Goal: Task Accomplishment & Management: Use online tool/utility

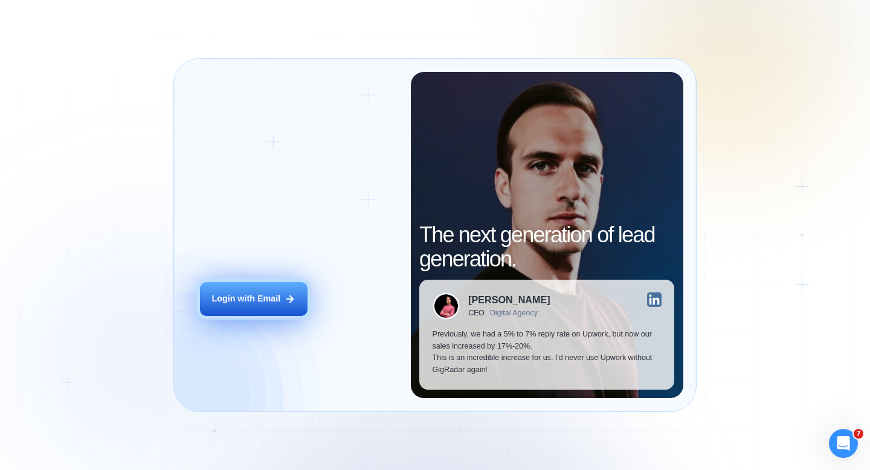
click at [274, 295] on div "Login with Email" at bounding box center [245, 299] width 69 height 12
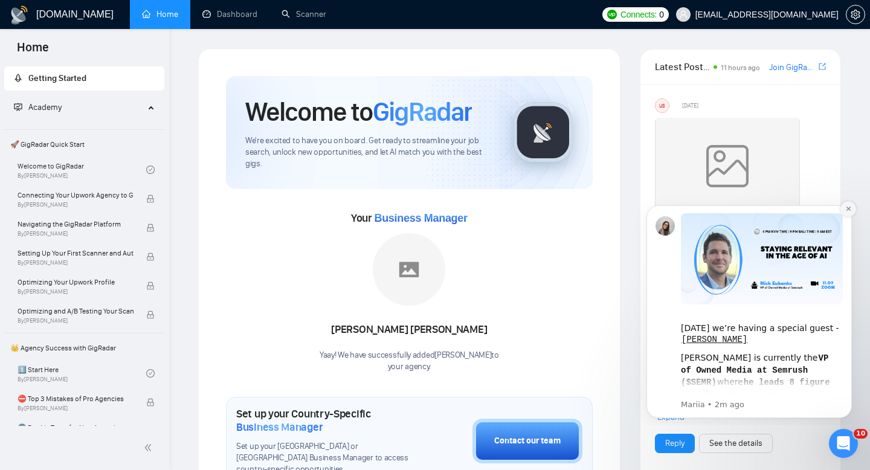
click at [850, 210] on icon "Dismiss notification" at bounding box center [848, 208] width 7 height 7
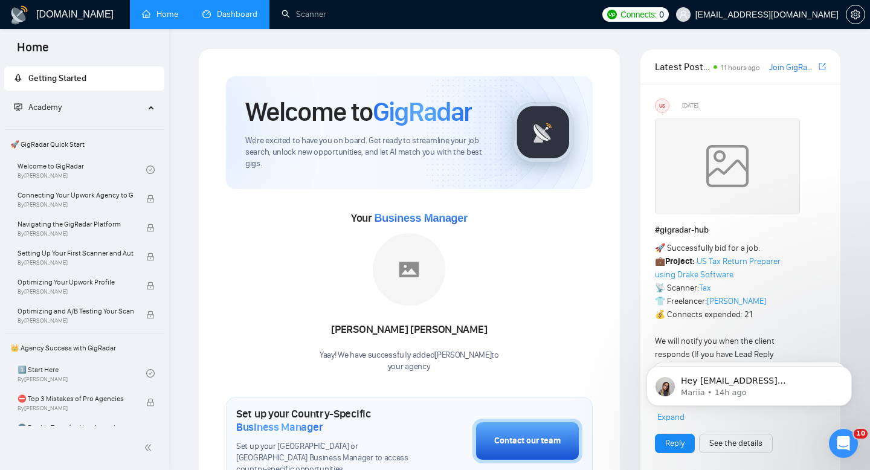
click at [245, 13] on link "Dashboard" at bounding box center [229, 14] width 55 height 10
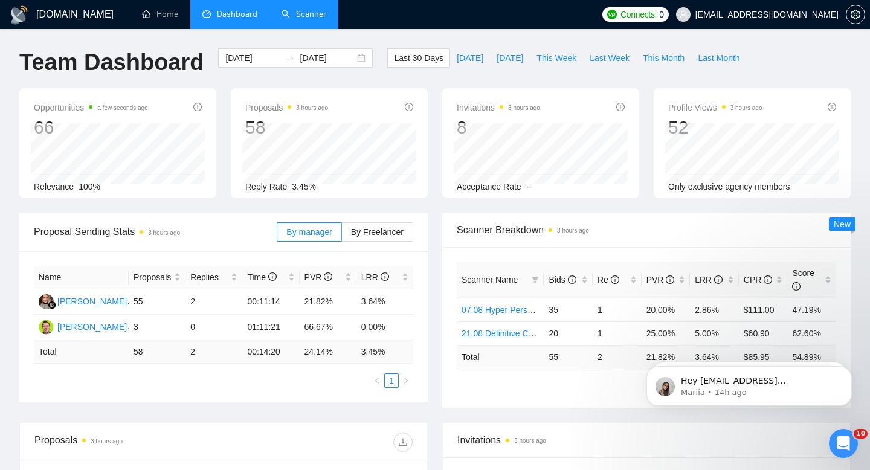
click at [307, 11] on link "Scanner" at bounding box center [303, 14] width 45 height 10
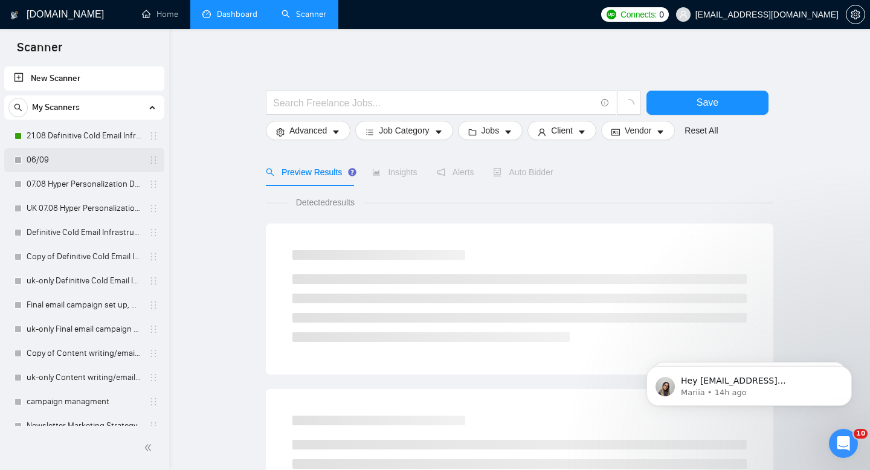
click at [64, 154] on link "06/09" at bounding box center [84, 160] width 115 height 24
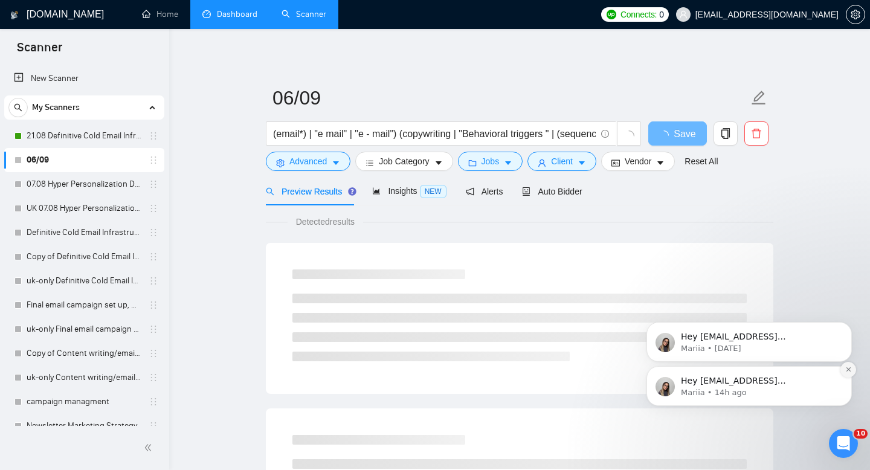
click at [848, 371] on icon "Dismiss notification" at bounding box center [848, 369] width 7 height 7
click at [849, 367] on icon "Dismiss notification" at bounding box center [848, 369] width 7 height 7
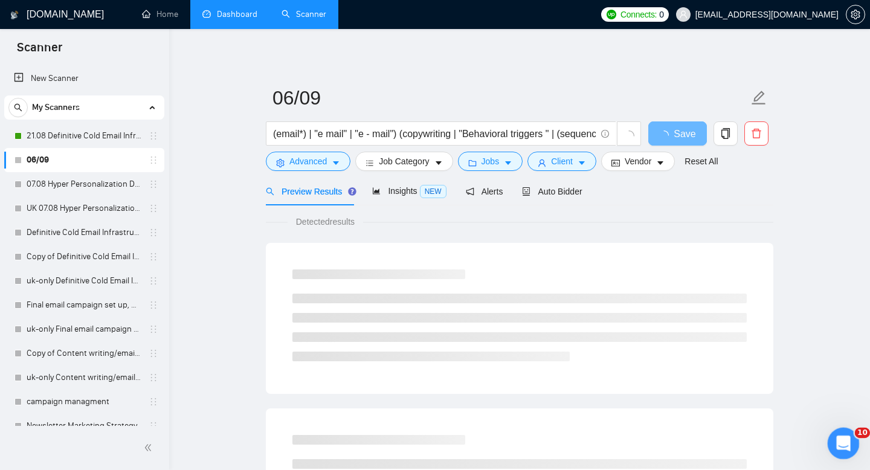
click at [846, 445] on icon "Open Intercom Messenger" at bounding box center [842, 442] width 20 height 20
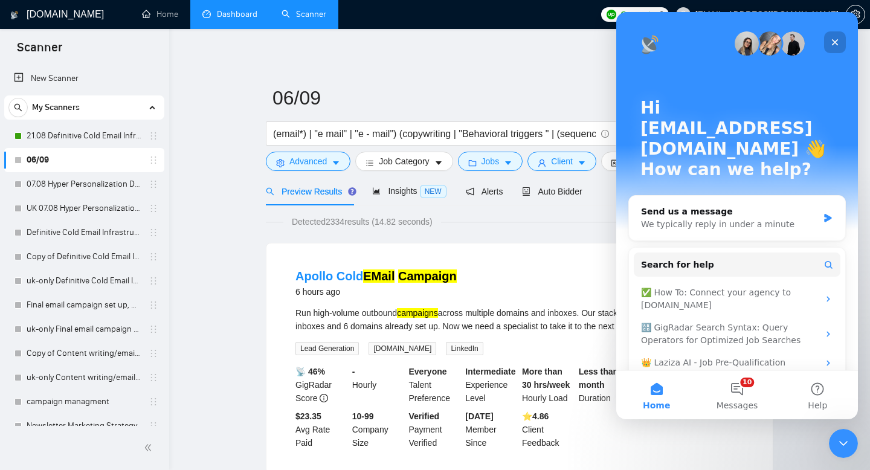
click at [836, 40] on icon "Close" at bounding box center [835, 42] width 7 height 7
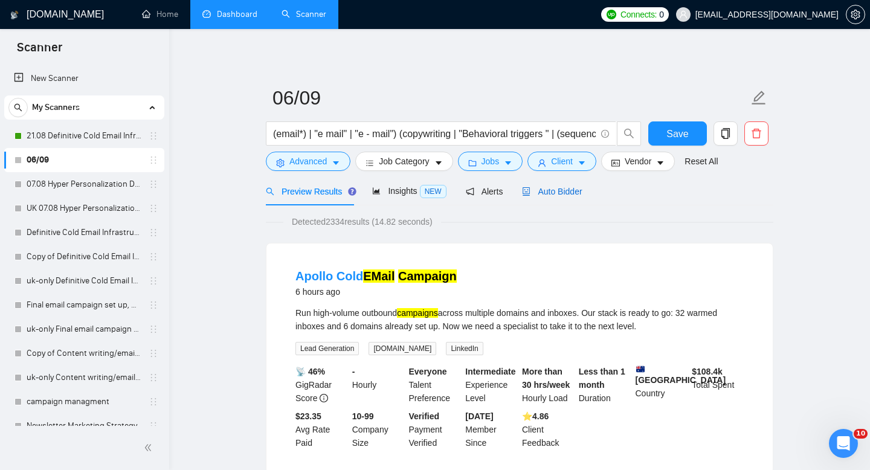
click at [573, 188] on span "Auto Bidder" at bounding box center [552, 192] width 60 height 10
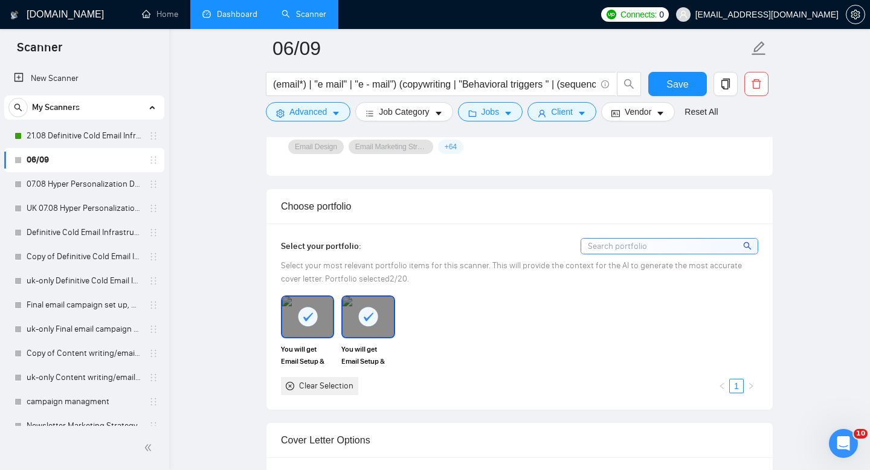
scroll to position [1031, 0]
click at [656, 248] on input at bounding box center [669, 245] width 176 height 15
click at [654, 242] on input at bounding box center [669, 245] width 176 height 15
click at [656, 249] on input at bounding box center [669, 245] width 176 height 15
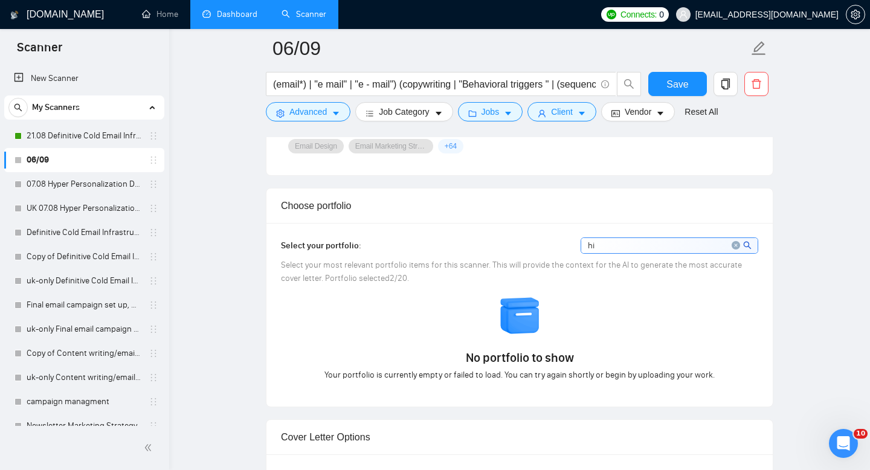
type input "h"
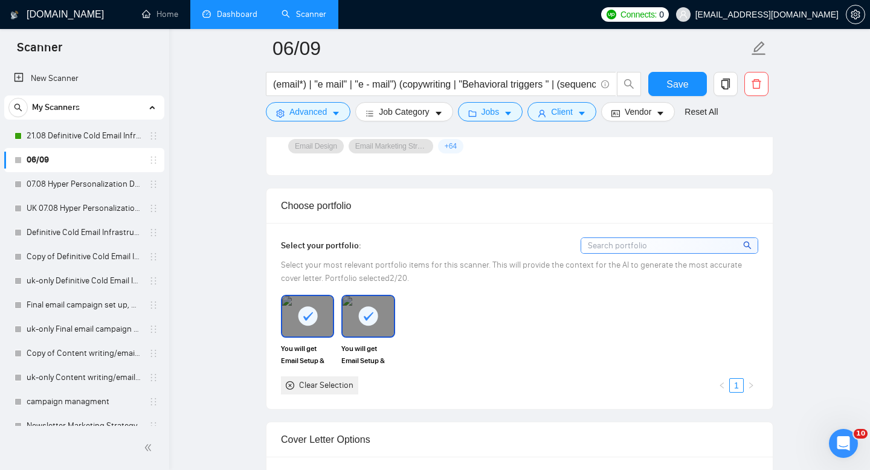
click at [746, 246] on icon "search" at bounding box center [747, 245] width 8 height 8
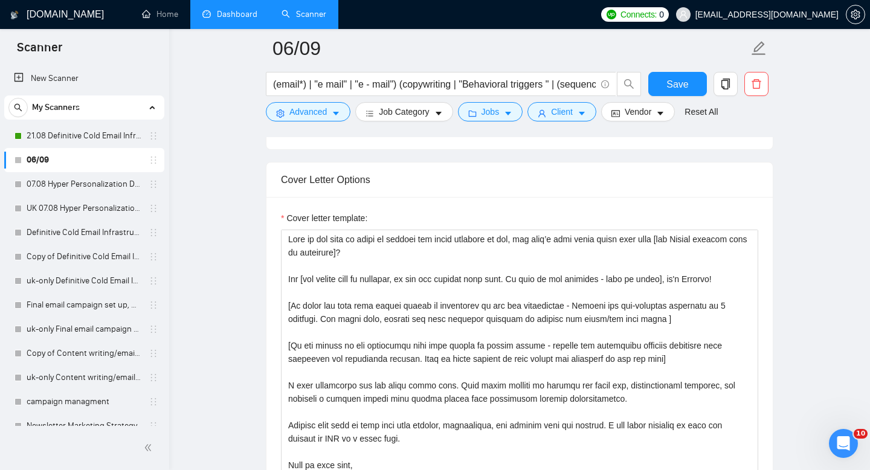
scroll to position [1292, 0]
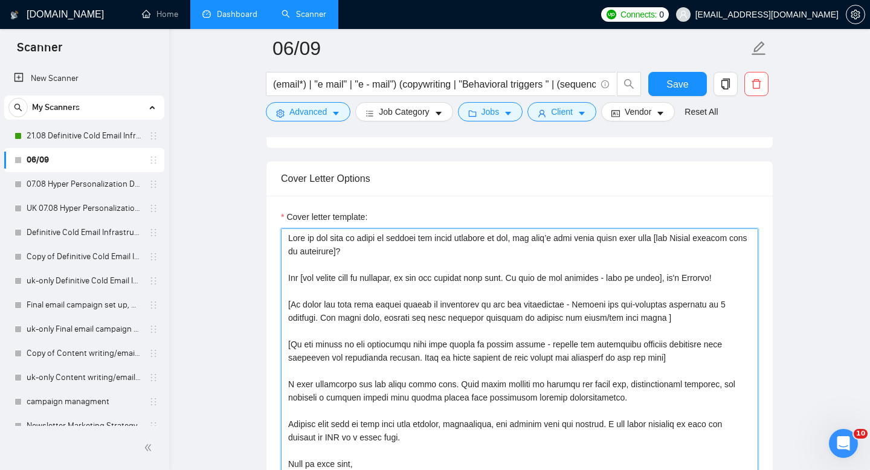
click at [289, 239] on textarea "Cover letter template:" at bounding box center [519, 364] width 477 height 272
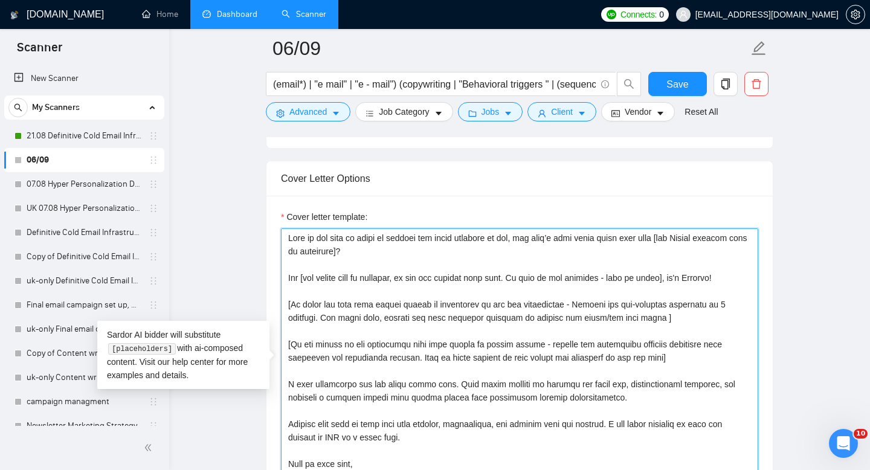
paste textarea "996149"
click at [306, 234] on textarea "Cover letter template:" at bounding box center [519, 364] width 477 height 272
paste textarea "I will boost your deliverability to 99%+ inbox placement across diverse campaig…"
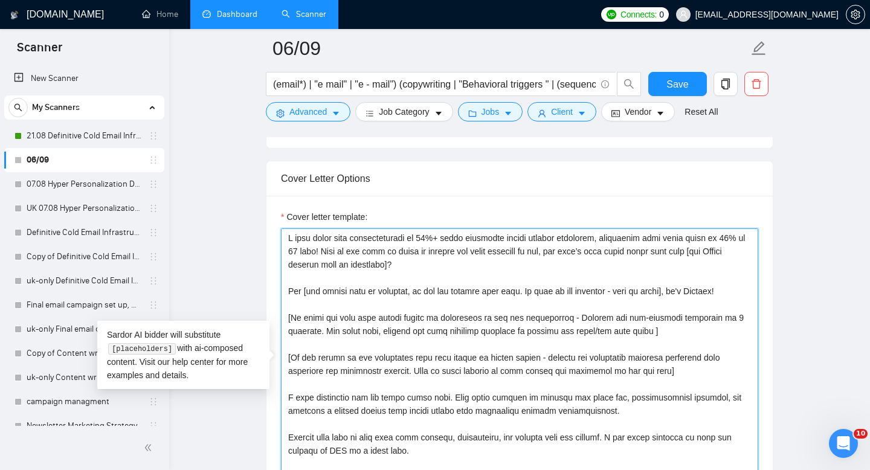
click at [542, 237] on textarea "Cover letter template:" at bounding box center [519, 364] width 477 height 272
click at [333, 252] on textarea "Cover letter template:" at bounding box center [519, 364] width 477 height 272
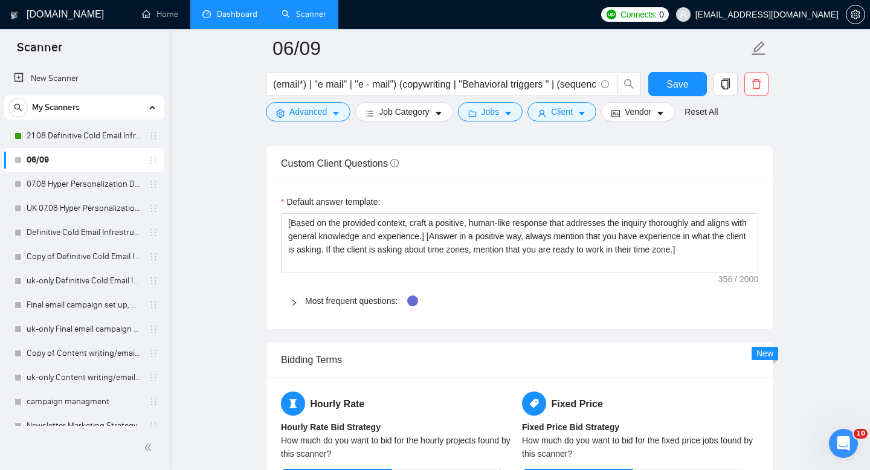
scroll to position [1689, 0]
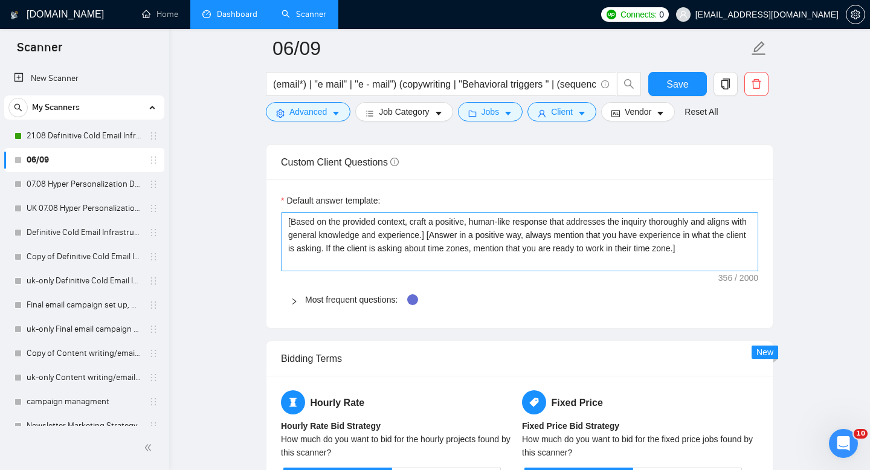
type textarea "I will boost your deliverability to 99%+ inbox placement across diverse campaig…"
click at [477, 224] on textarea "﻿​[Based on the provided context, craft a positive, human-like response that ad…" at bounding box center [519, 241] width 477 height 59
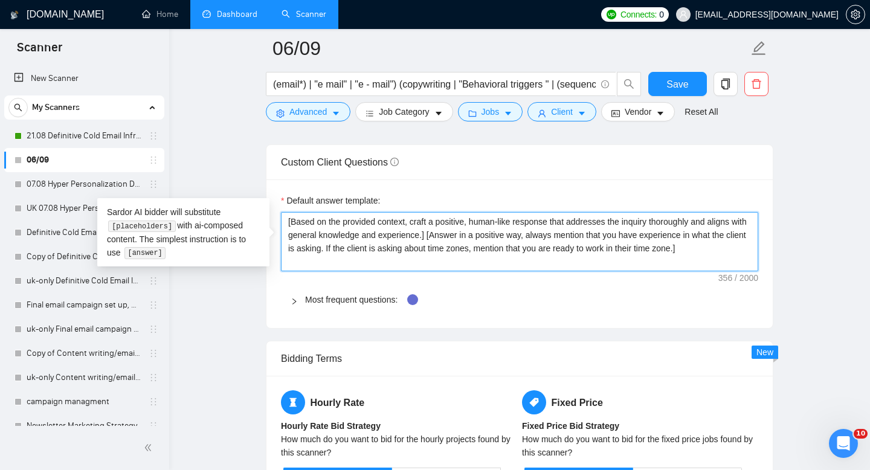
type textarea "﻿​[Based on the provided context, craft a positive, khuman-like response that a…"
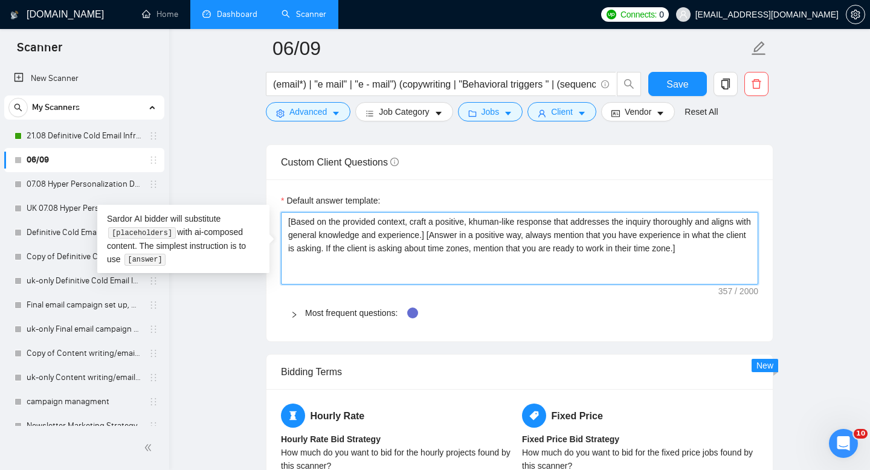
type textarea "﻿​[Based on the provided context, craft a positive, kihuman-like response that …"
type textarea "﻿​[Based on the provided context, craft a positive, kinhuman-like response that…"
type textarea "﻿​[Based on the provided context, craft a positive, kindhuman-like response tha…"
type textarea "﻿​[Based on the provided context, craft a positive, kind,human-like response th…"
type textarea "﻿​[Based on the provided context, craft a positive, kind, human-like response t…"
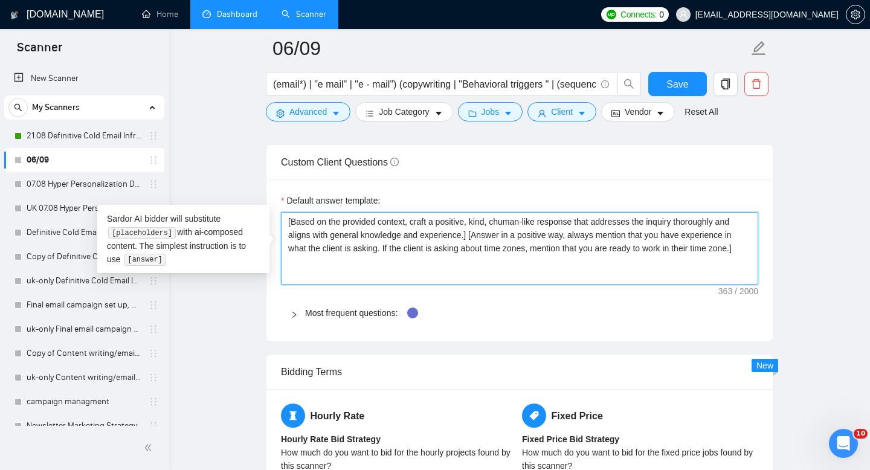
type textarea "﻿​[Based on the provided context, craft a positive, kind, cohuman-like response…"
type textarea "﻿​[Based on the provided context, craft a positive, kind, conhuman-like respons…"
type textarea "﻿​[Based on the provided context, craft a positive, kind, confhuman-like respon…"
type textarea "﻿​[Based on the provided context, craft a positive, kind, confihuman-like respo…"
type textarea "﻿​[Based on the provided context, craft a positive, kind, confidhuman-like resp…"
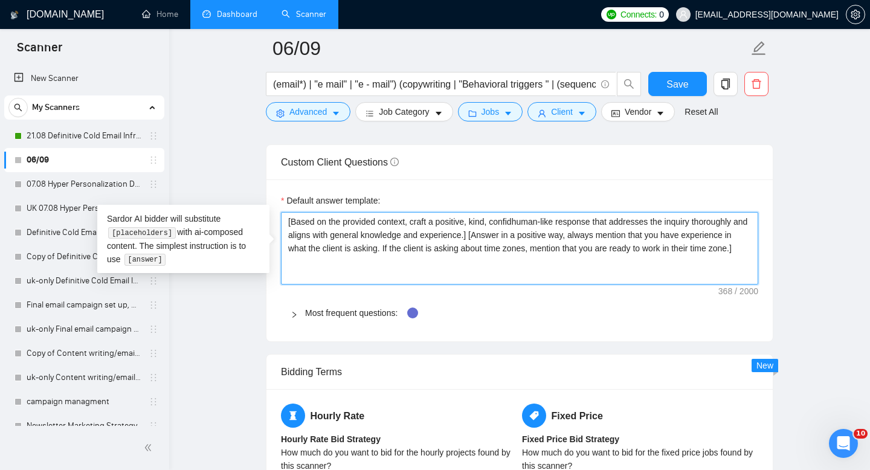
type textarea "﻿​[Based on the provided context, craft a positive, kind, confidehuman-like res…"
type textarea "﻿​[Based on the provided context, craft a positive, kind, confidenhuman-like re…"
type textarea "﻿​[Based on the provided context, craft a positive, kind, confidenthuman-like r…"
type textarea "﻿​[Based on the provided context, craft a positive, kind, confident,human-like …"
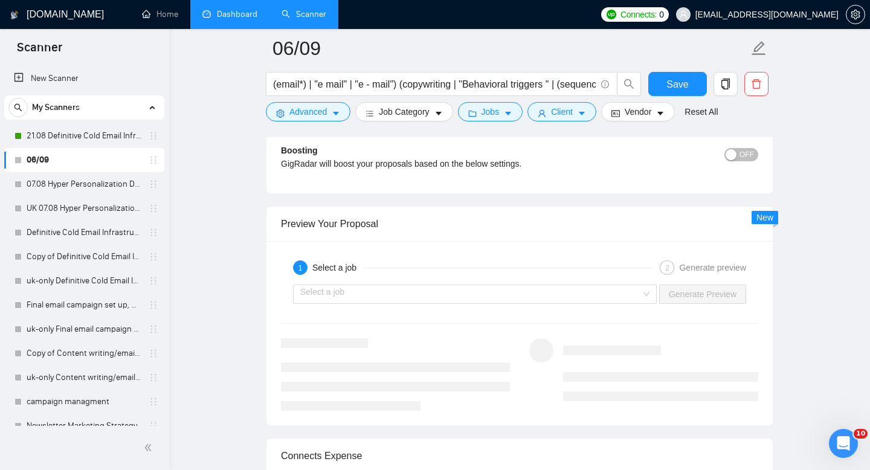
scroll to position [2244, 0]
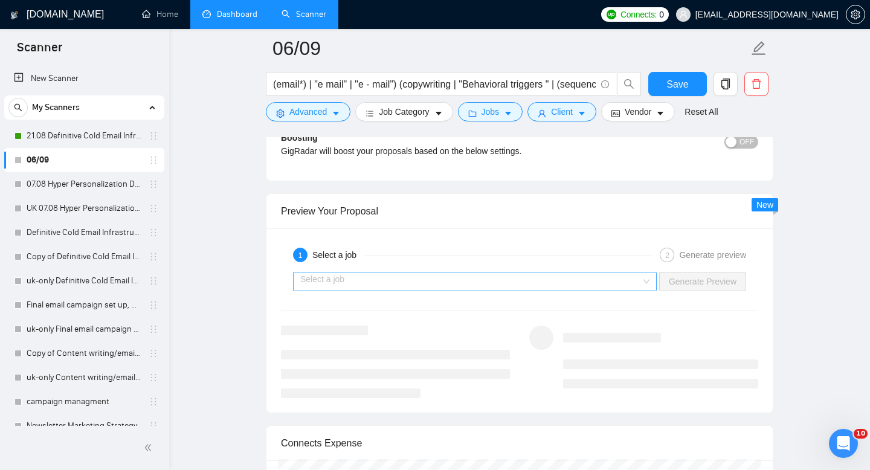
type textarea "﻿​[Based on the provided context, craft a positive, kind, confident, human-like…"
click at [502, 280] on input "search" at bounding box center [470, 281] width 341 height 18
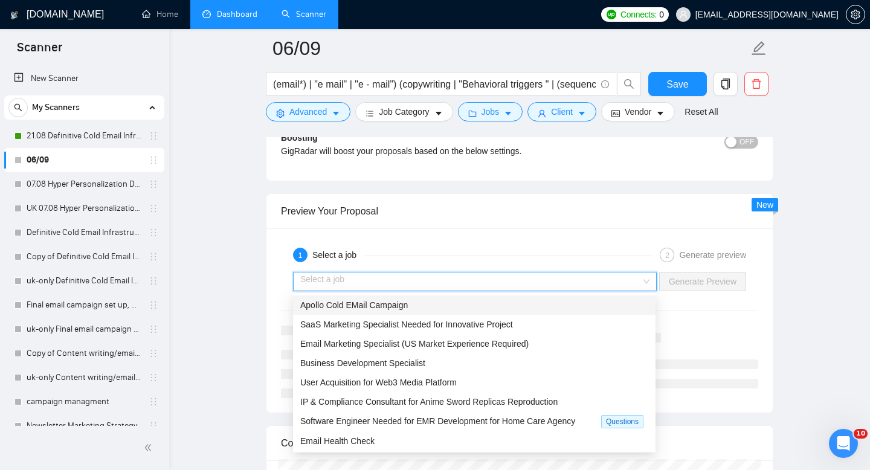
click at [414, 307] on div "Apollo Cold EMail Campaign" at bounding box center [474, 304] width 348 height 13
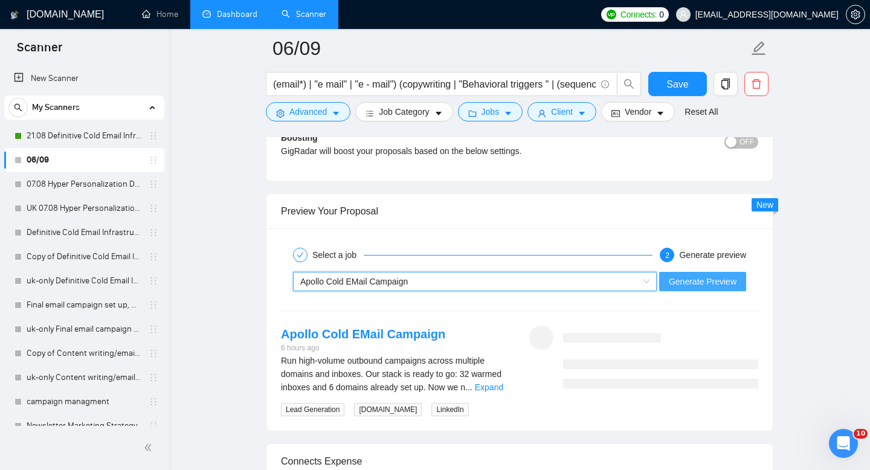
click at [697, 287] on span "Generate Preview" at bounding box center [703, 281] width 68 height 13
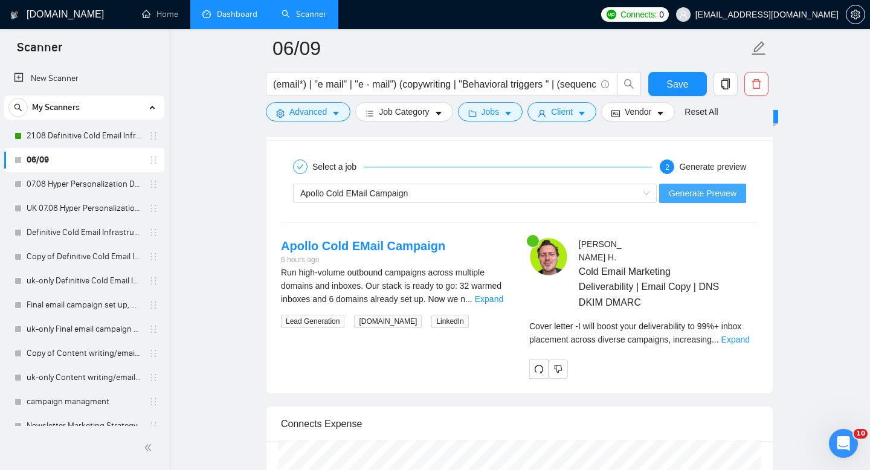
scroll to position [2335, 0]
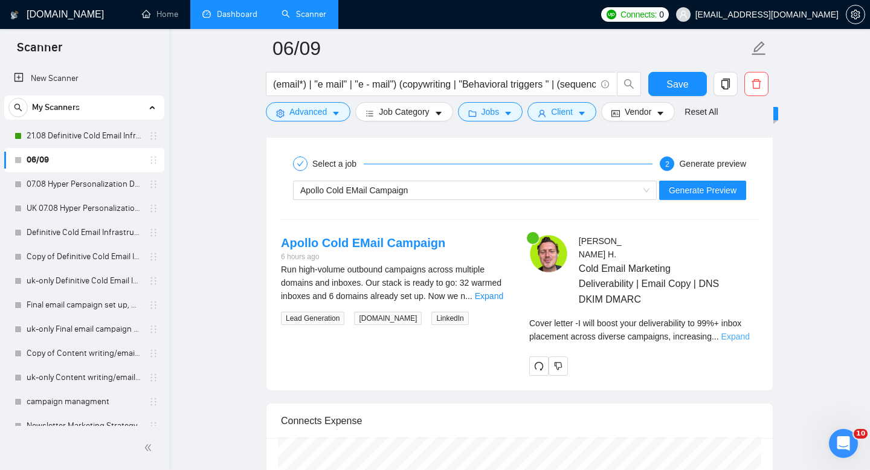
click at [746, 332] on link "Expand" at bounding box center [735, 337] width 28 height 10
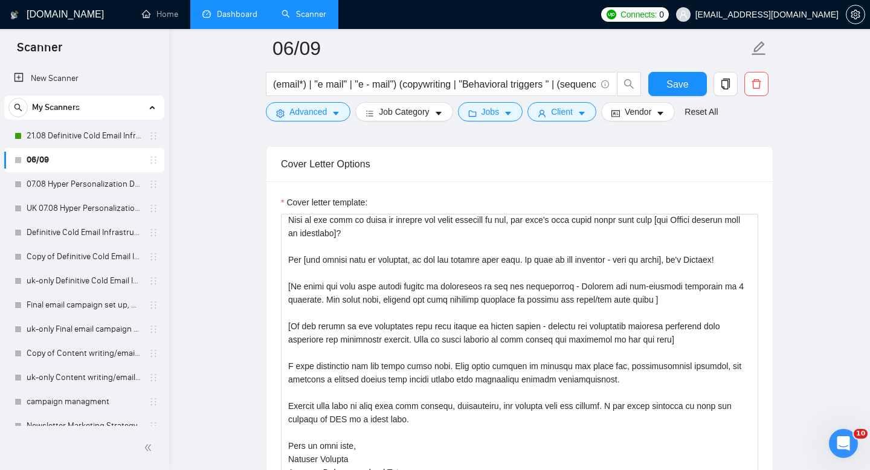
scroll to position [0, 0]
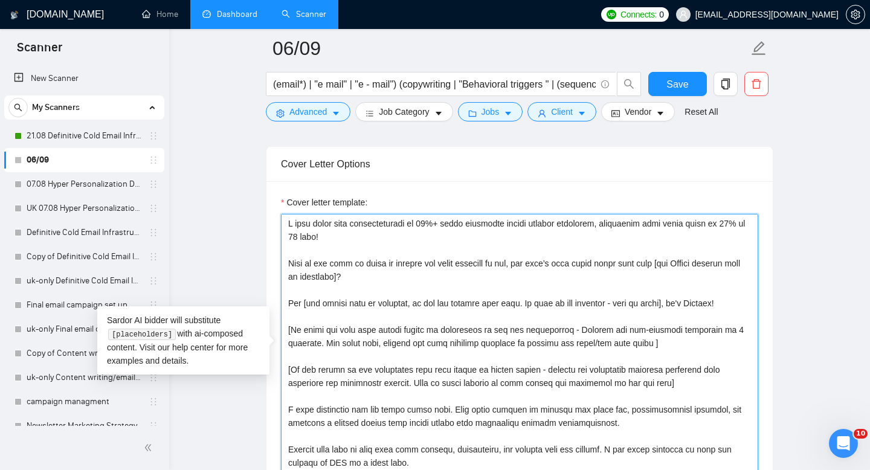
drag, startPoint x: 405, startPoint y: 276, endPoint x: 289, endPoint y: 260, distance: 116.5
click at [289, 260] on textarea "Cover letter template:" at bounding box center [519, 350] width 477 height 272
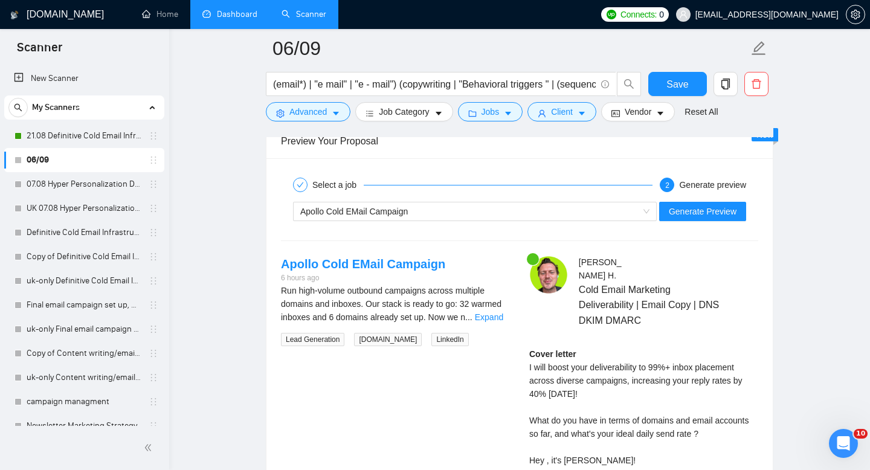
scroll to position [2349, 0]
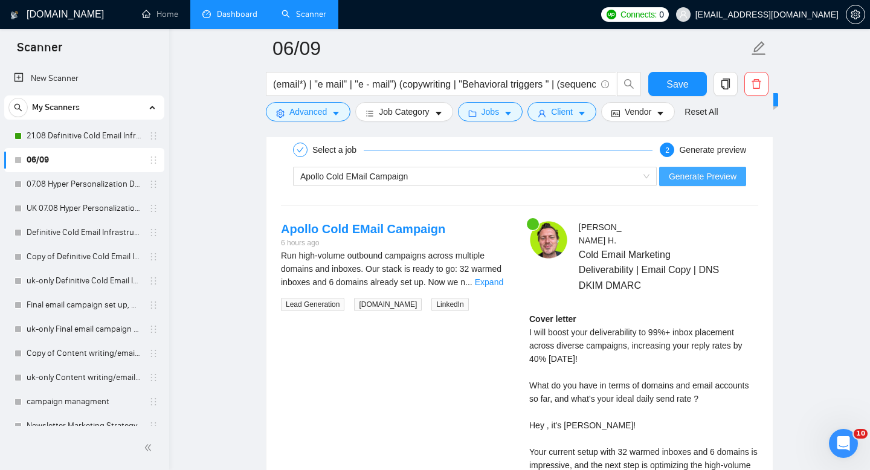
type textarea "I will boost your deliverability to 99%+ inbox placement across diverse campaig…"
click at [707, 173] on span "Generate Preview" at bounding box center [703, 176] width 68 height 13
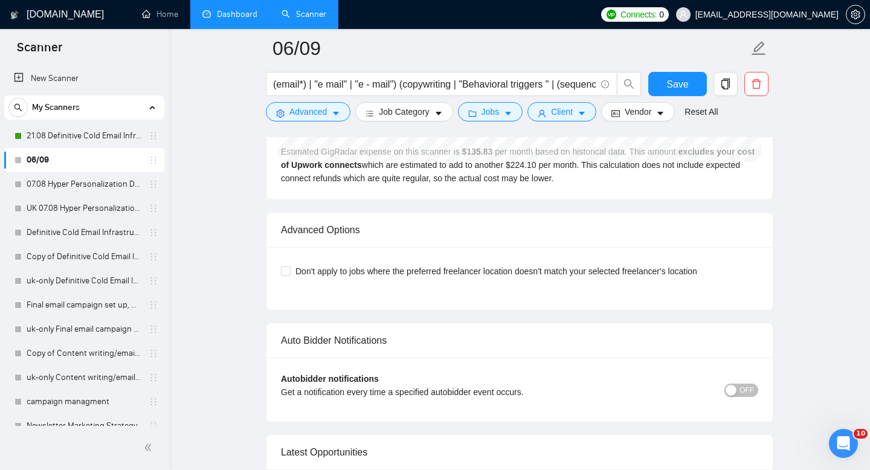
scroll to position [2764, 0]
click at [732, 383] on div "button" at bounding box center [730, 388] width 11 height 11
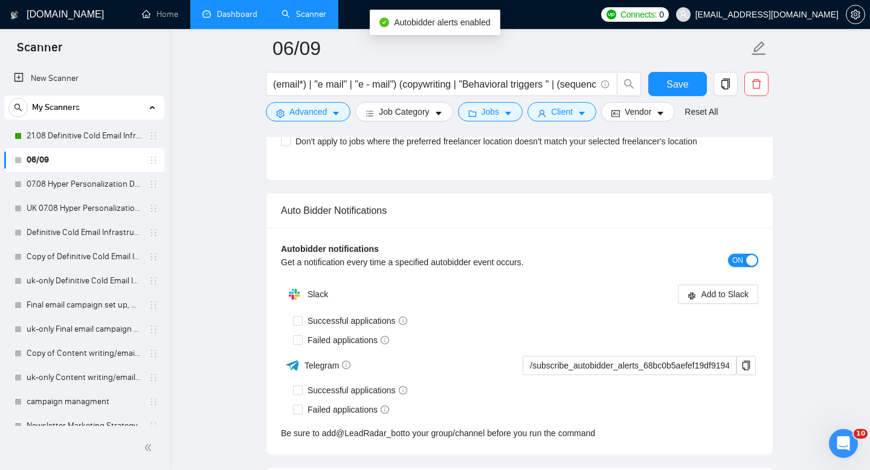
scroll to position [2893, 0]
click at [749, 254] on div "button" at bounding box center [751, 259] width 11 height 11
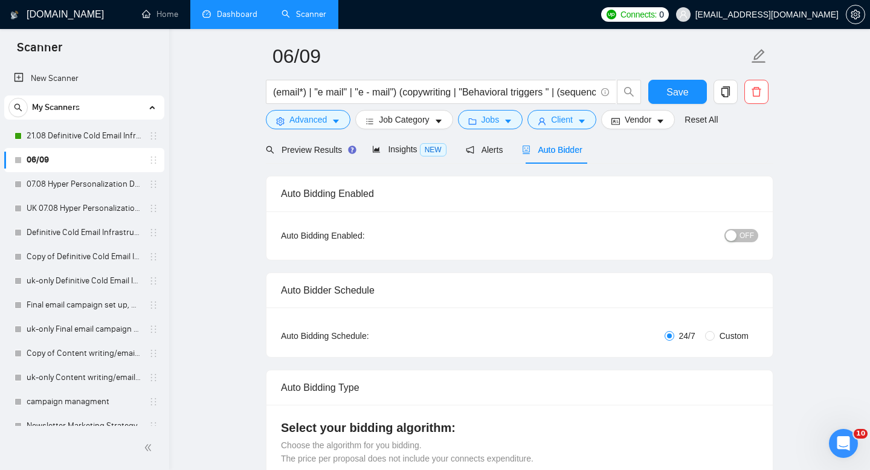
scroll to position [0, 0]
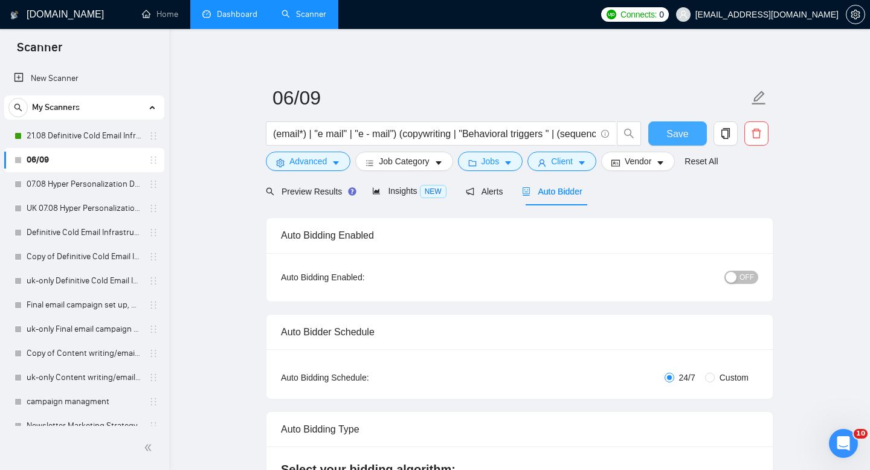
click at [678, 138] on span "Save" at bounding box center [677, 133] width 22 height 15
click at [314, 164] on span "Advanced" at bounding box center [307, 161] width 37 height 13
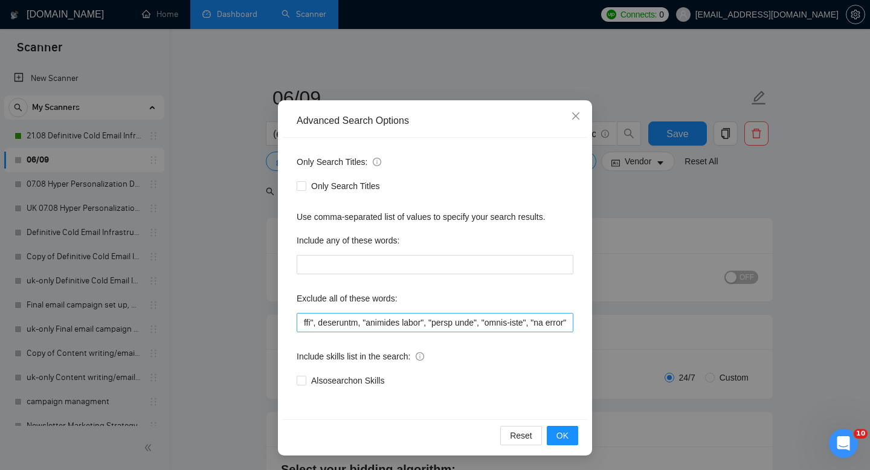
scroll to position [0, 5478]
click at [563, 432] on span "OK" at bounding box center [562, 435] width 12 height 13
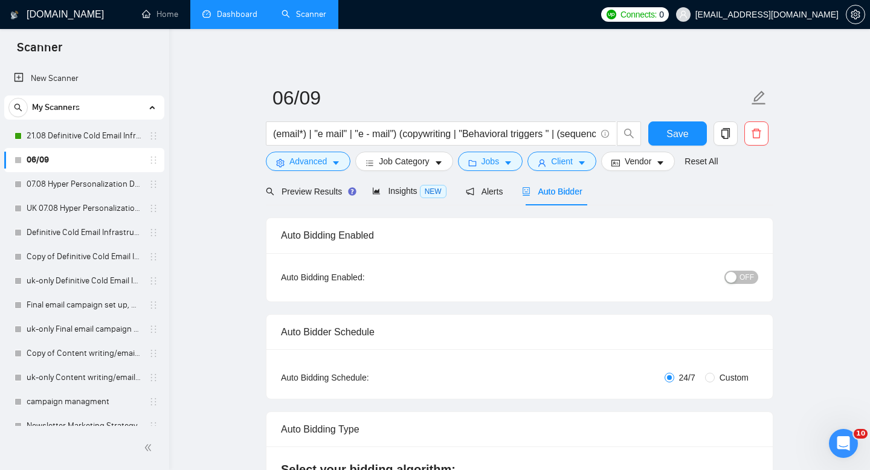
scroll to position [0, 0]
click at [511, 162] on icon "caret-down" at bounding box center [508, 164] width 6 height 4
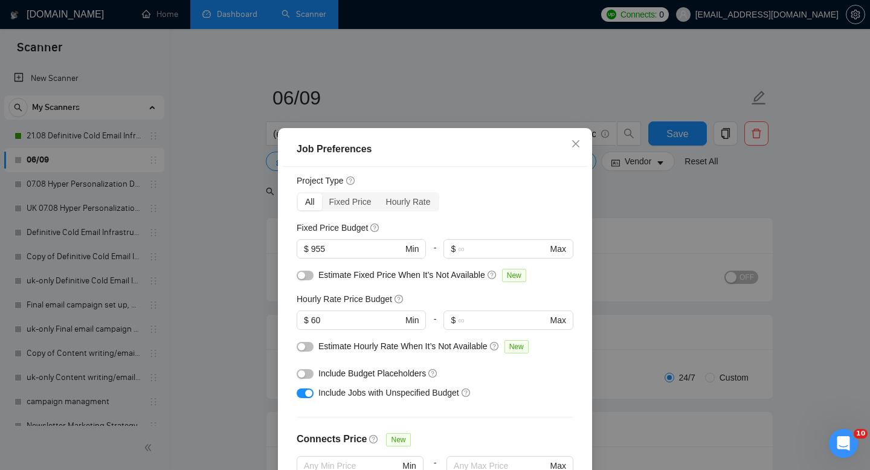
scroll to position [31, 0]
click at [367, 249] on input "955" at bounding box center [356, 249] width 91 height 13
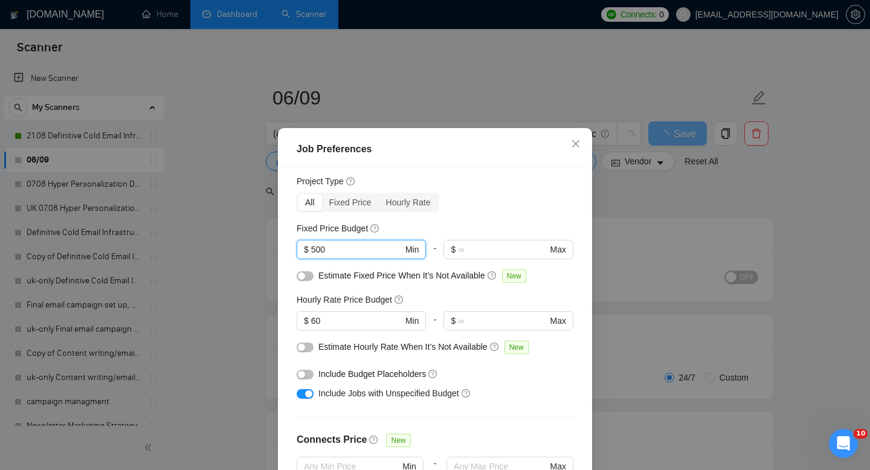
type input "500"
click at [641, 267] on div "Job Preferences Budget Project Type All Fixed Price Hourly Rate Fixed Price Bud…" at bounding box center [435, 235] width 870 height 470
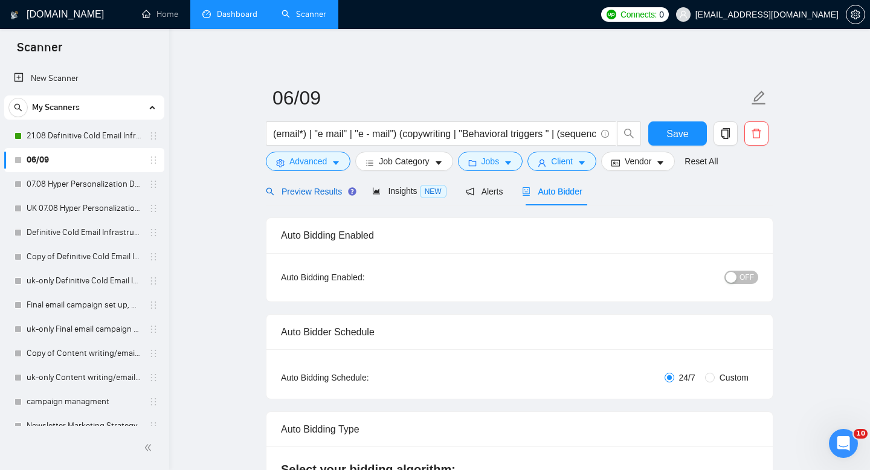
click at [326, 191] on span "Preview Results" at bounding box center [309, 192] width 87 height 10
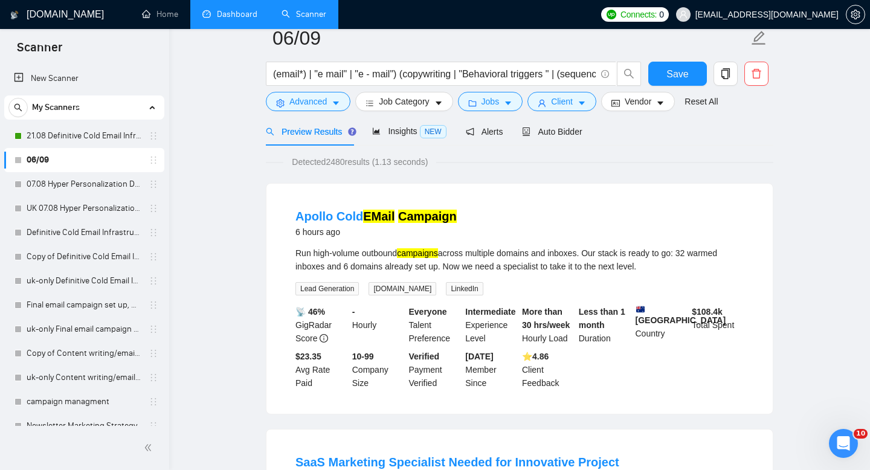
scroll to position [11, 0]
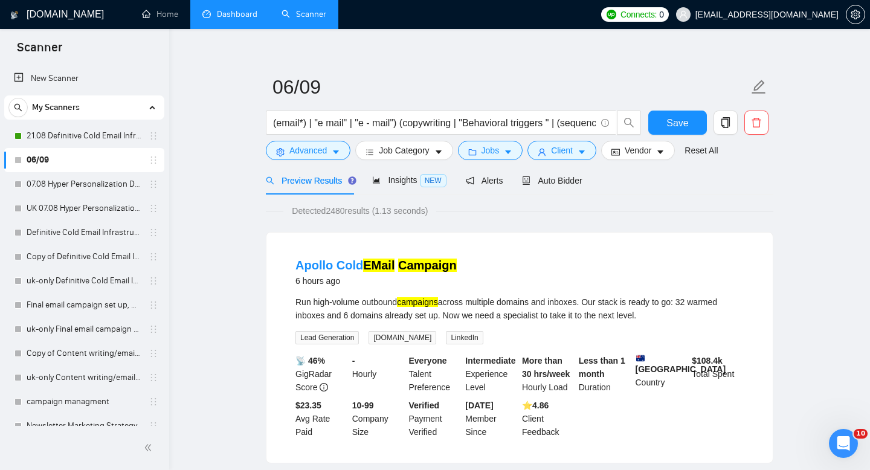
click at [334, 182] on span "Preview Results" at bounding box center [309, 181] width 87 height 10
click at [402, 183] on span "Insights NEW" at bounding box center [409, 180] width 74 height 10
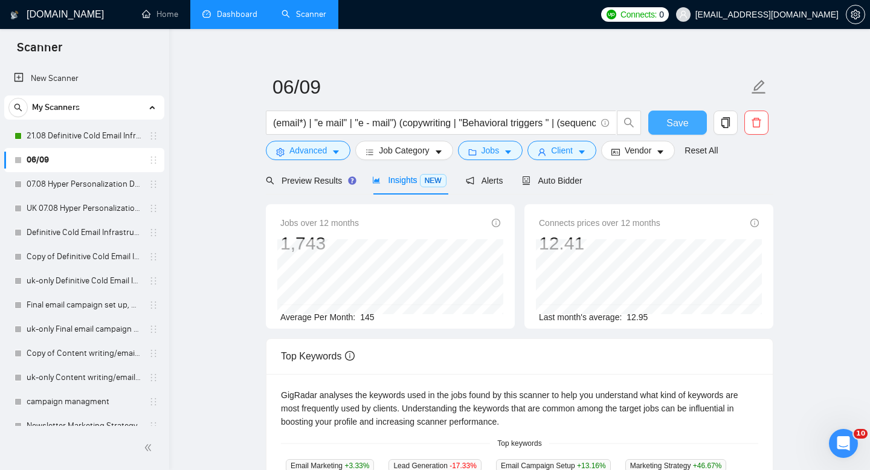
click at [675, 135] on button "Save" at bounding box center [677, 123] width 59 height 24
click at [405, 182] on span "Insights NEW" at bounding box center [409, 180] width 74 height 10
click at [335, 182] on span "Preview Results" at bounding box center [309, 181] width 87 height 10
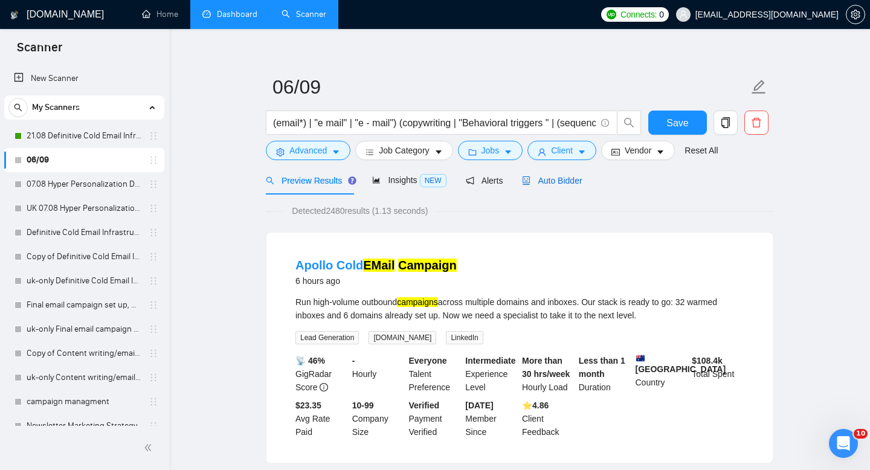
click at [562, 181] on span "Auto Bidder" at bounding box center [552, 181] width 60 height 10
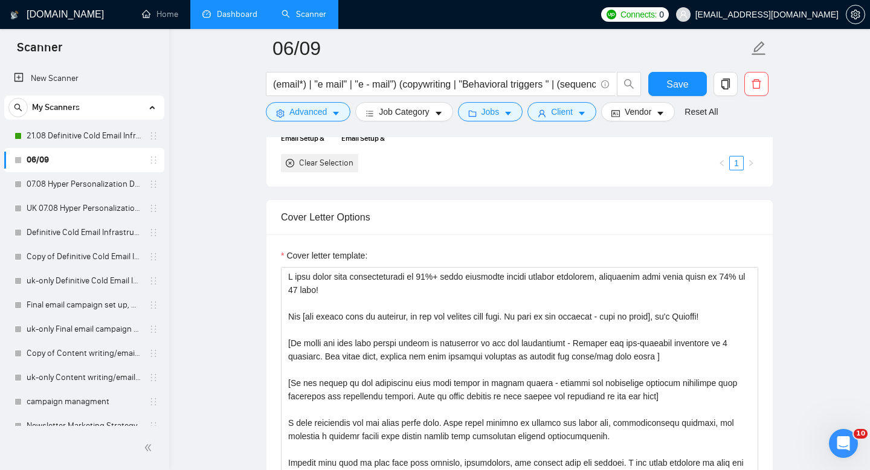
scroll to position [1255, 0]
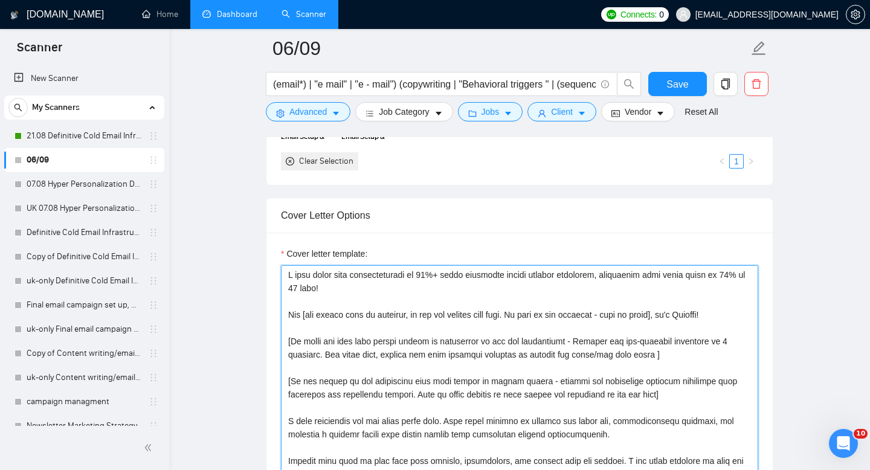
click at [548, 278] on textarea "Cover letter template:" at bounding box center [519, 401] width 477 height 272
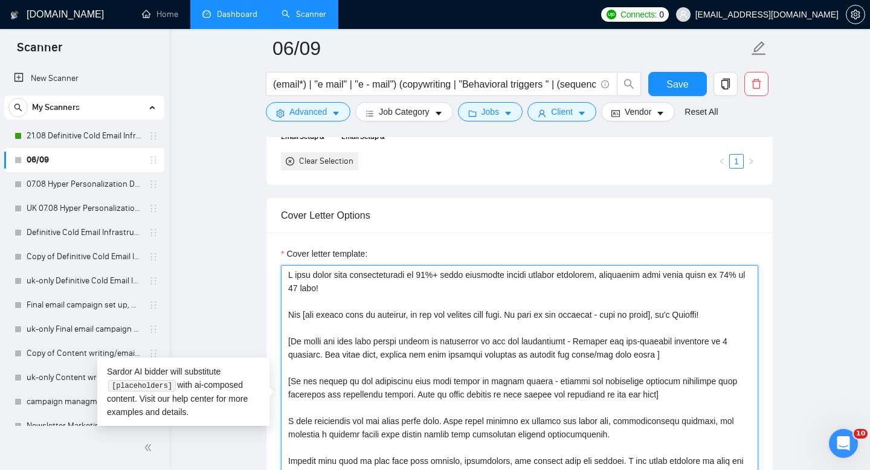
click at [548, 278] on textarea "Cover letter template:" at bounding box center [519, 401] width 477 height 272
click at [728, 277] on textarea "Cover letter template:" at bounding box center [519, 401] width 477 height 272
click at [329, 283] on textarea "Cover letter template:" at bounding box center [519, 401] width 477 height 272
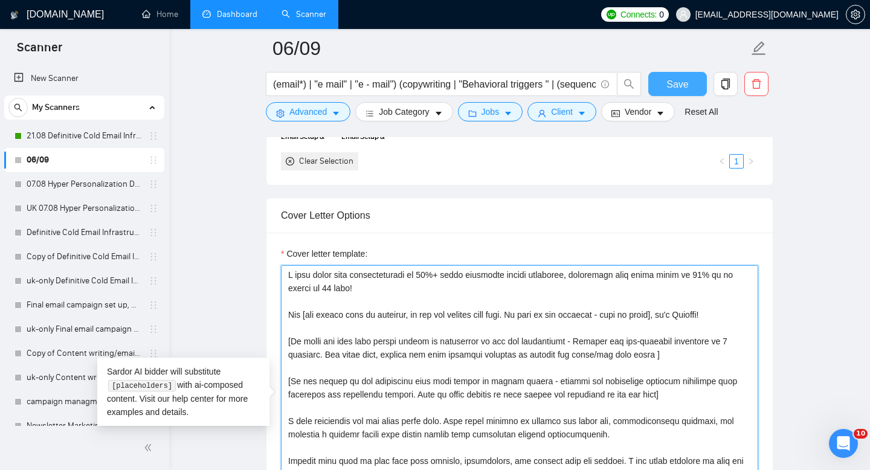
type textarea "I will boost your deliverability to 99%+ inbox placement across campaigns, incr…"
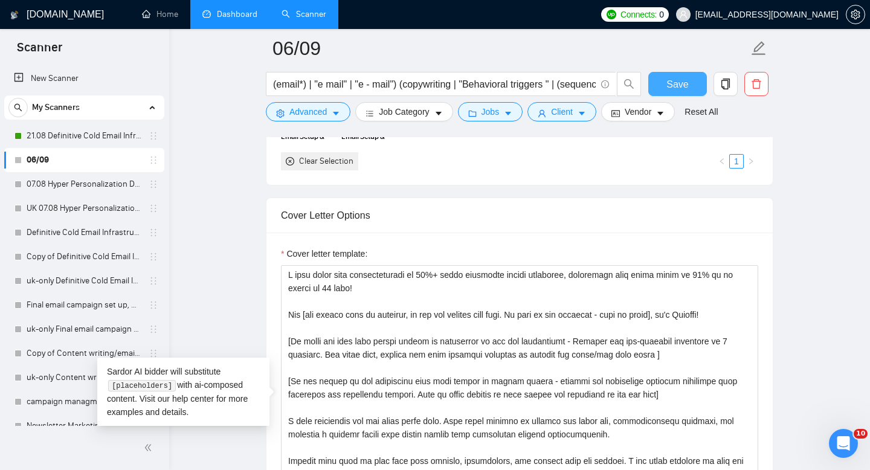
click at [671, 84] on span "Save" at bounding box center [677, 84] width 22 height 15
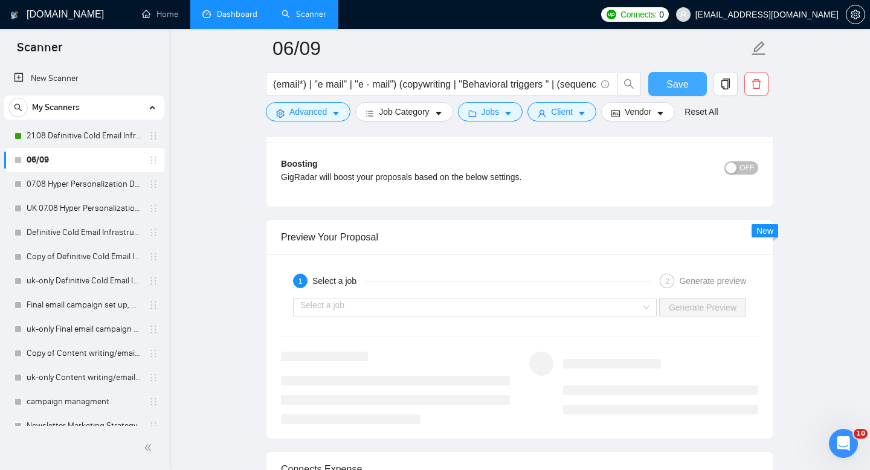
scroll to position [2221, 0]
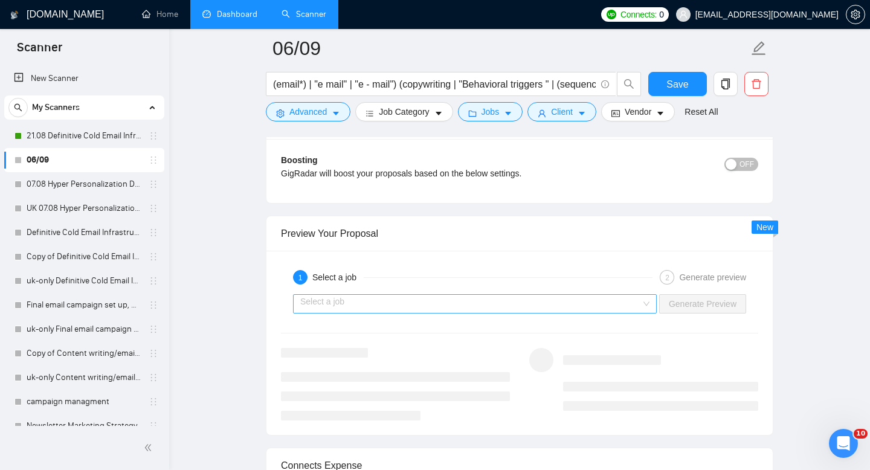
click at [565, 304] on input "search" at bounding box center [470, 304] width 341 height 18
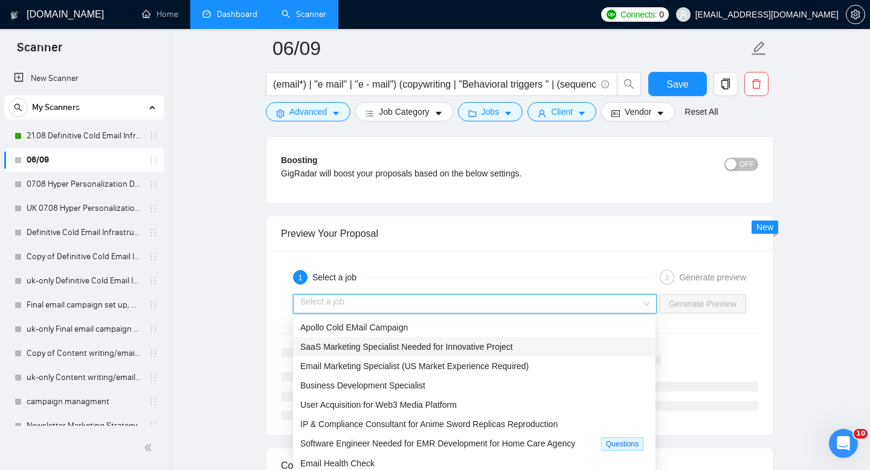
click at [539, 341] on div "SaaS Marketing Specialist Needed for Innovative Project" at bounding box center [474, 346] width 348 height 13
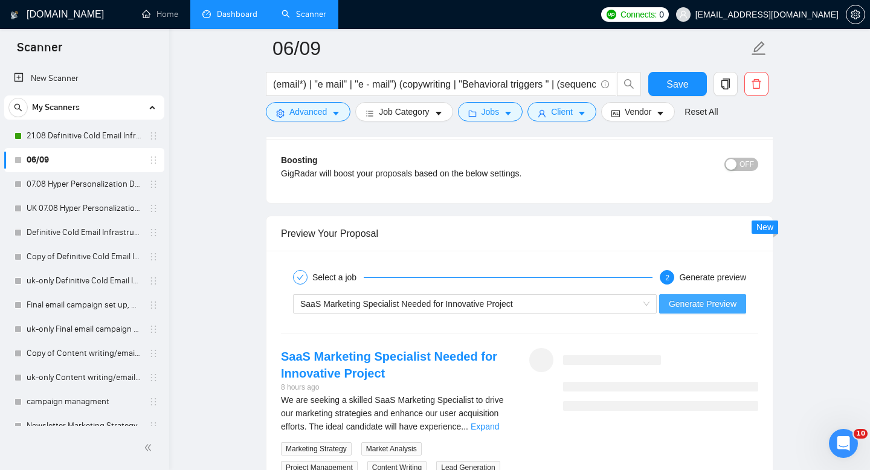
click at [693, 307] on span "Generate Preview" at bounding box center [703, 303] width 68 height 13
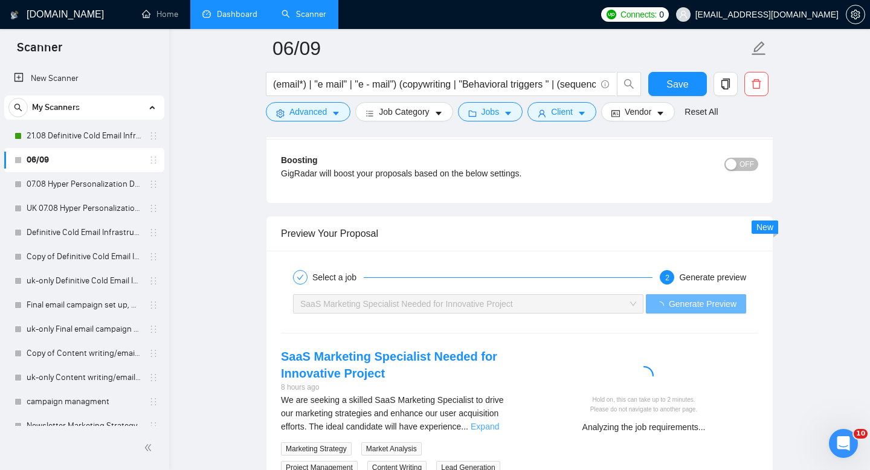
click at [493, 423] on link "Expand" at bounding box center [484, 427] width 28 height 10
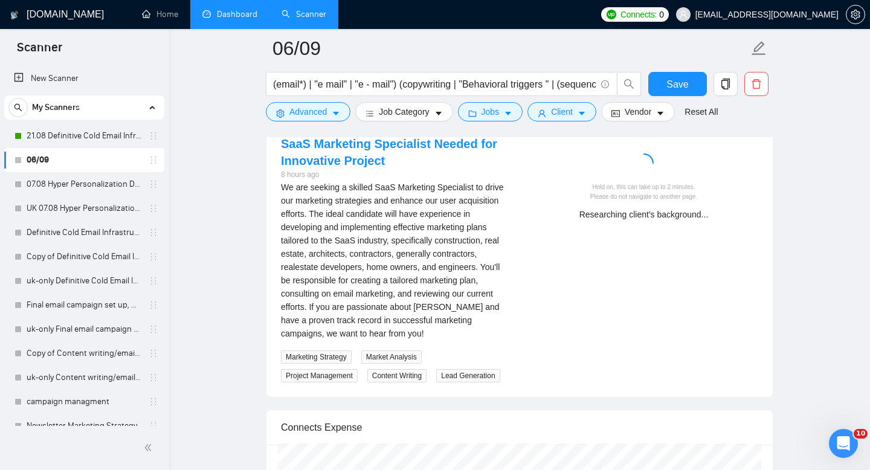
scroll to position [2436, 0]
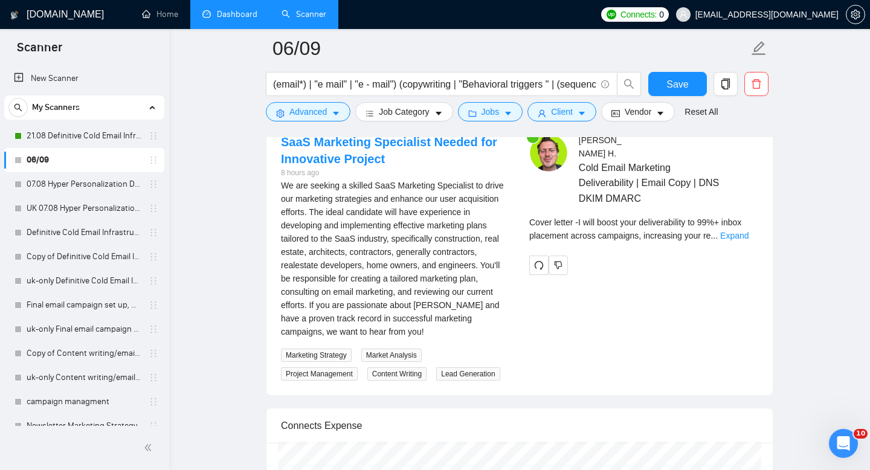
click at [294, 353] on span "Marketing Strategy" at bounding box center [316, 354] width 71 height 13
copy span "Marketing Strategy"
click at [391, 353] on span "Market Analysis" at bounding box center [391, 354] width 60 height 13
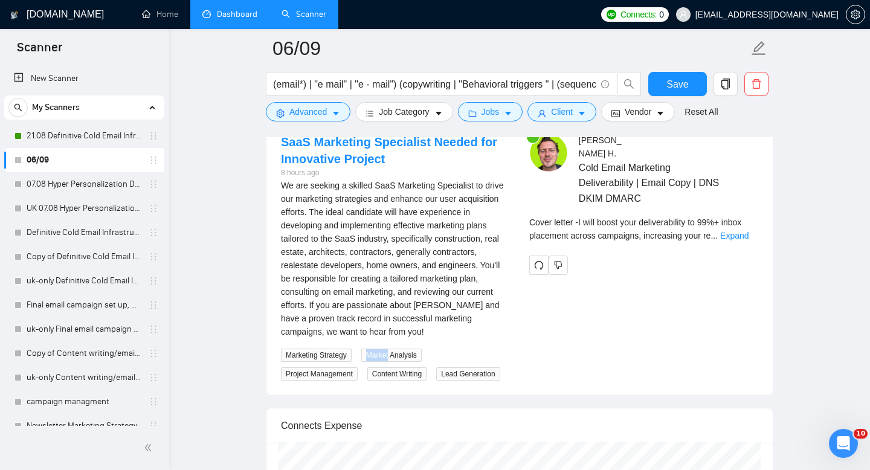
click at [391, 353] on span "Market Analysis" at bounding box center [391, 354] width 60 height 13
copy span "Market Analysis"
click at [339, 376] on span "Project Management" at bounding box center [319, 373] width 77 height 13
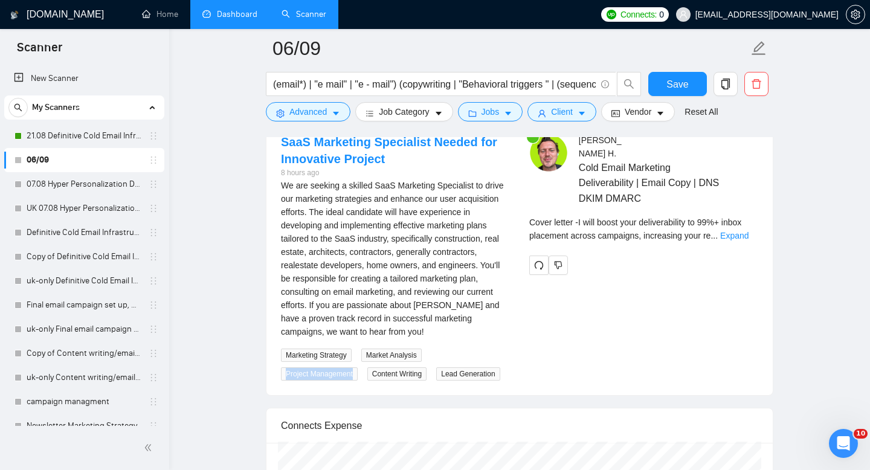
click at [339, 376] on span "Project Management" at bounding box center [319, 373] width 77 height 13
copy span "Project Management"
click at [391, 373] on span "Content Writing" at bounding box center [396, 373] width 59 height 13
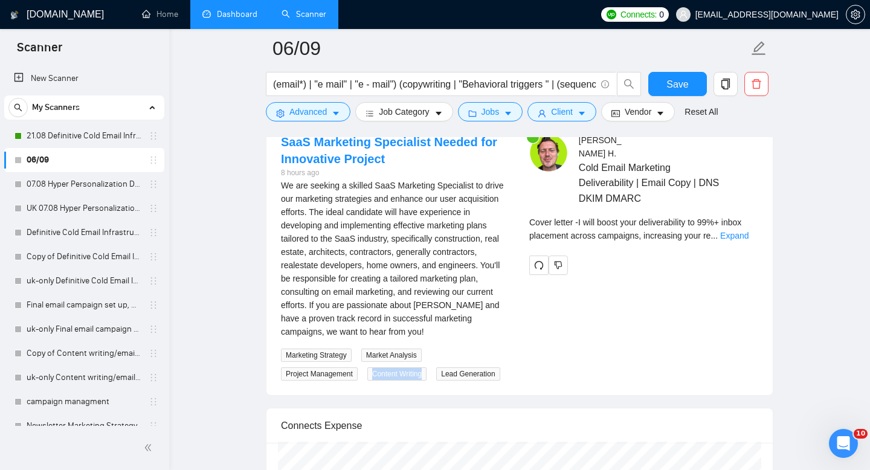
copy span "Content Writing"
click at [436, 380] on span "Lead Generation" at bounding box center [467, 373] width 63 height 13
copy div "Lead Generation"
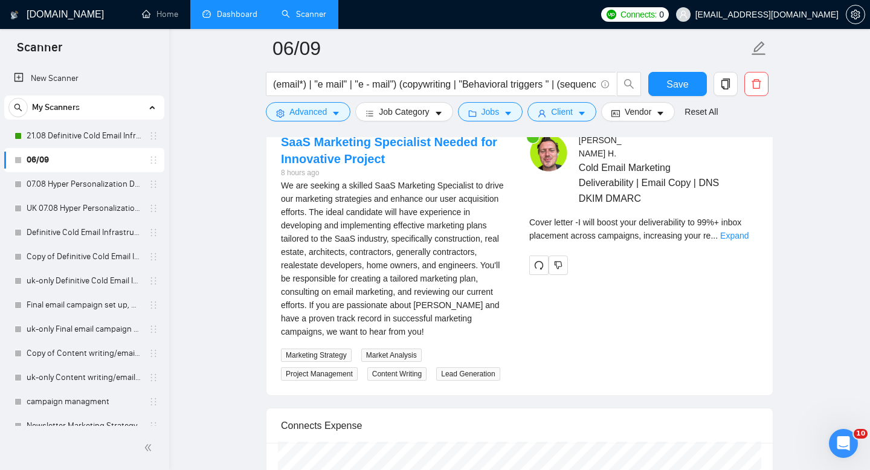
click at [512, 380] on div "Marketing Strategy Market Analysis Project Management Content Writing Lead Gene…" at bounding box center [395, 364] width 234 height 33
click at [743, 231] on link "Expand" at bounding box center [734, 236] width 28 height 10
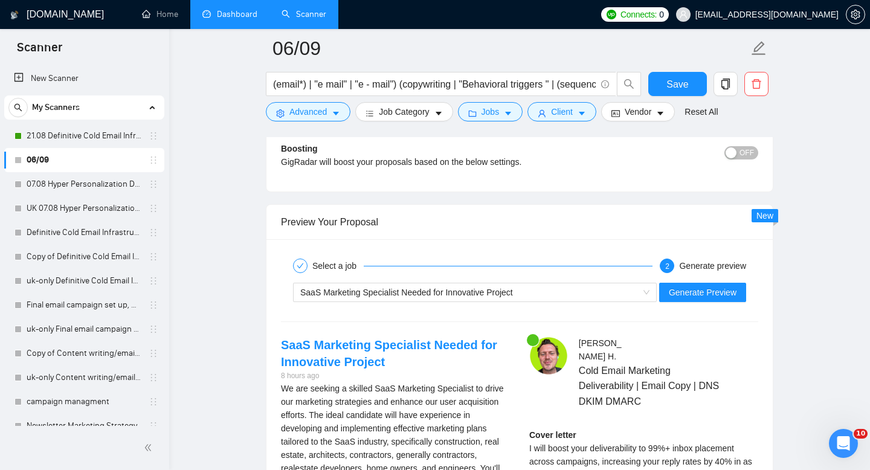
scroll to position [2232, 0]
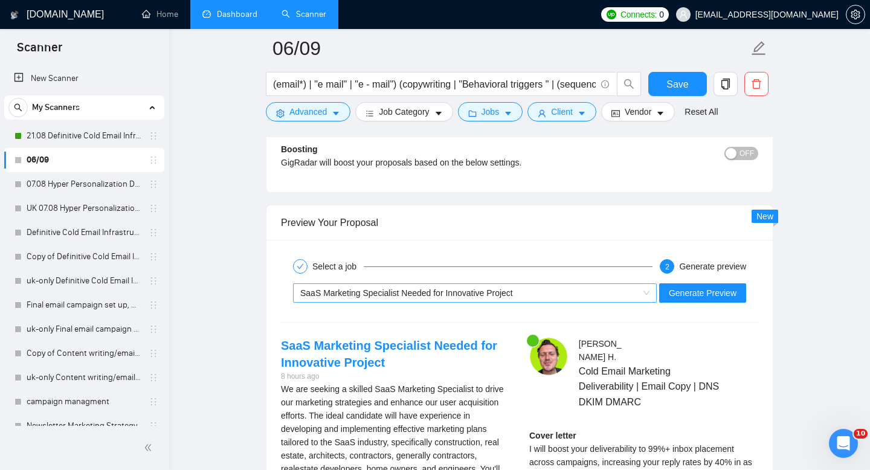
click at [644, 289] on span "SaaS Marketing Specialist Needed for Innovative Project" at bounding box center [474, 293] width 349 height 18
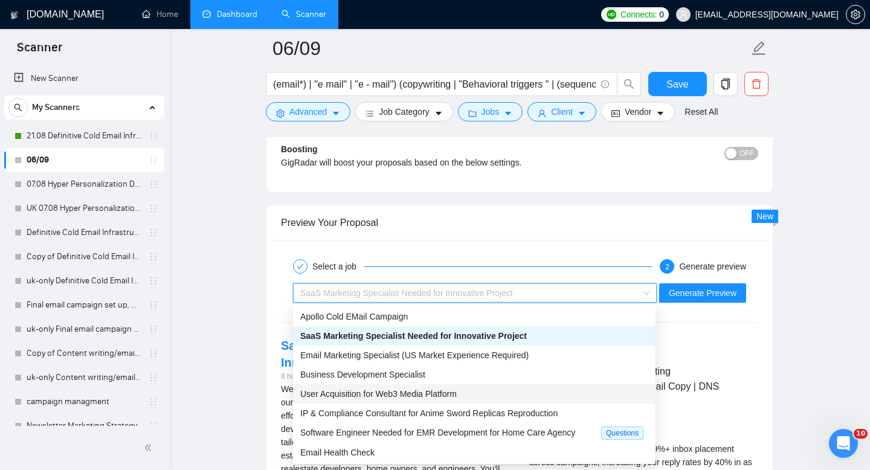
click at [455, 394] on span "User Acquisition for Web3 Media Platform" at bounding box center [378, 394] width 156 height 10
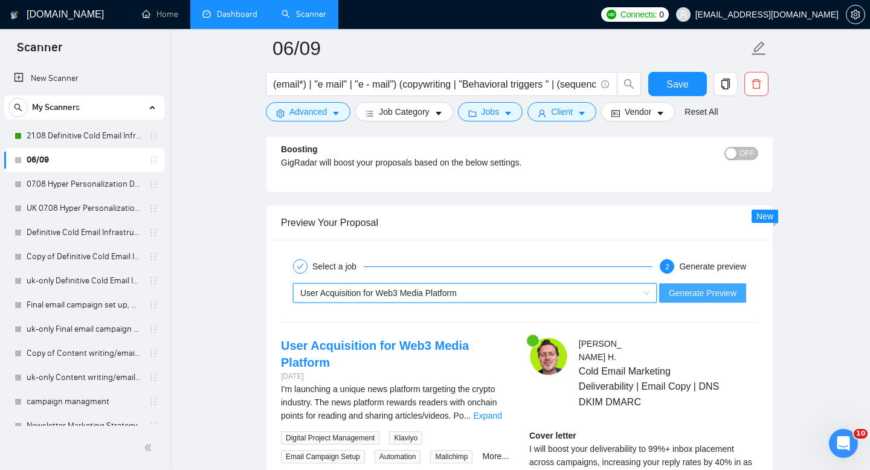
click at [710, 294] on span "Generate Preview" at bounding box center [703, 292] width 68 height 13
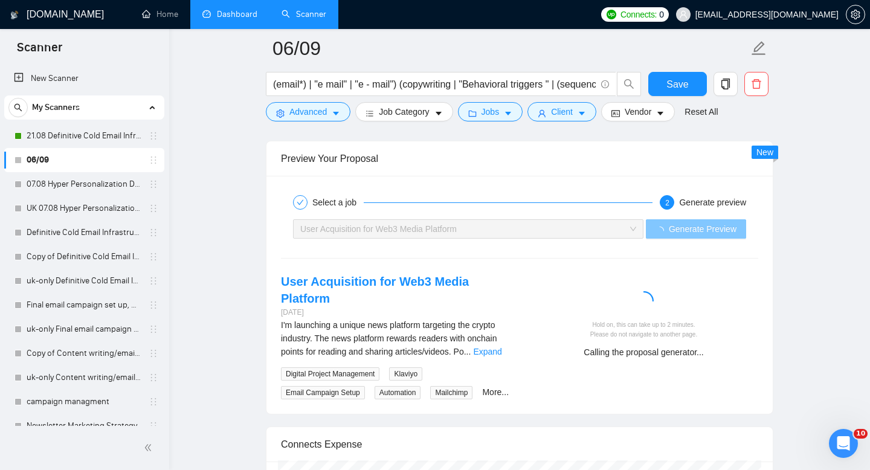
scroll to position [2297, 0]
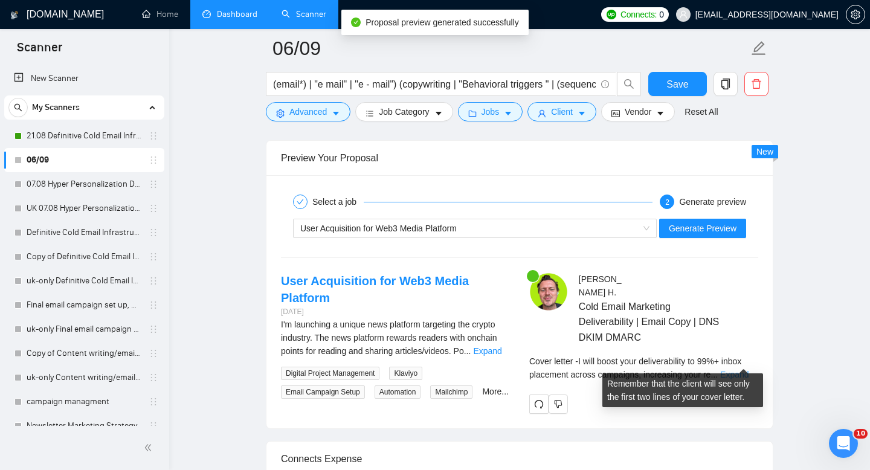
click at [746, 370] on link "Expand" at bounding box center [734, 375] width 28 height 10
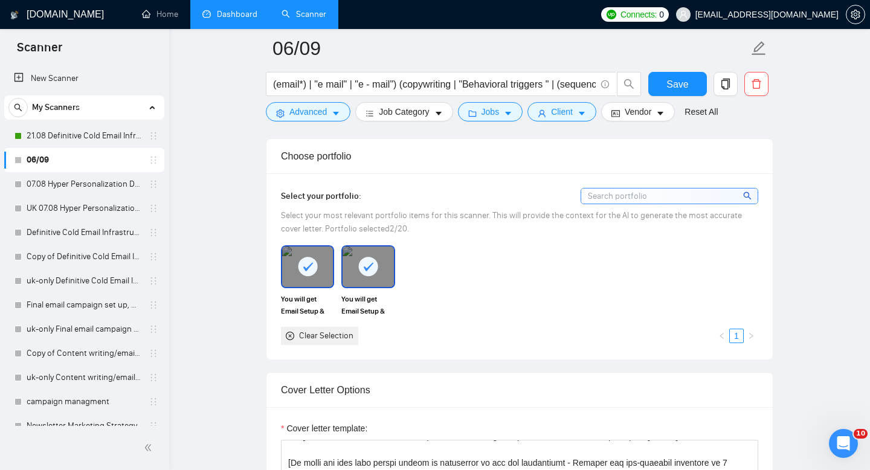
scroll to position [1076, 0]
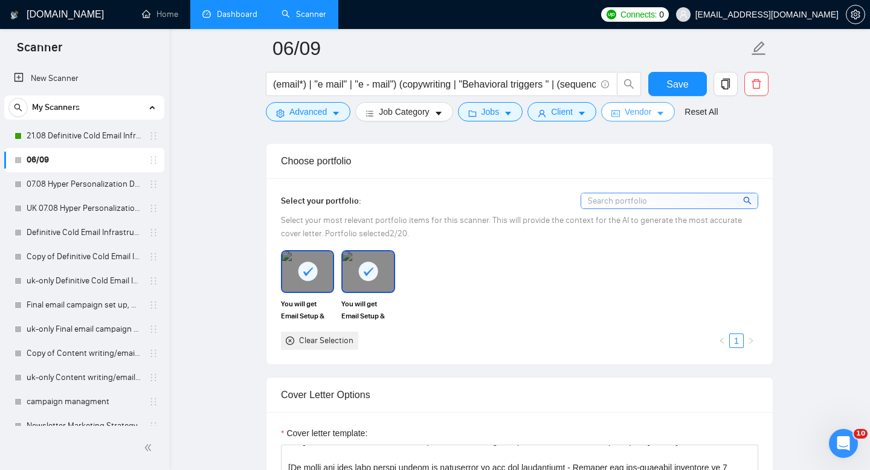
click at [661, 117] on button "Vendor" at bounding box center [638, 111] width 74 height 19
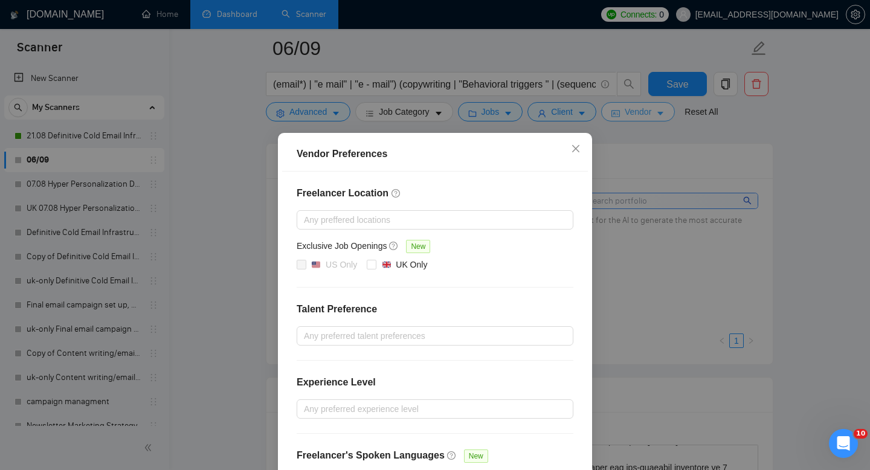
click at [661, 117] on div "Vendor Preferences Freelancer Location Any preffered locations Exclusive Job Op…" at bounding box center [435, 235] width 870 height 470
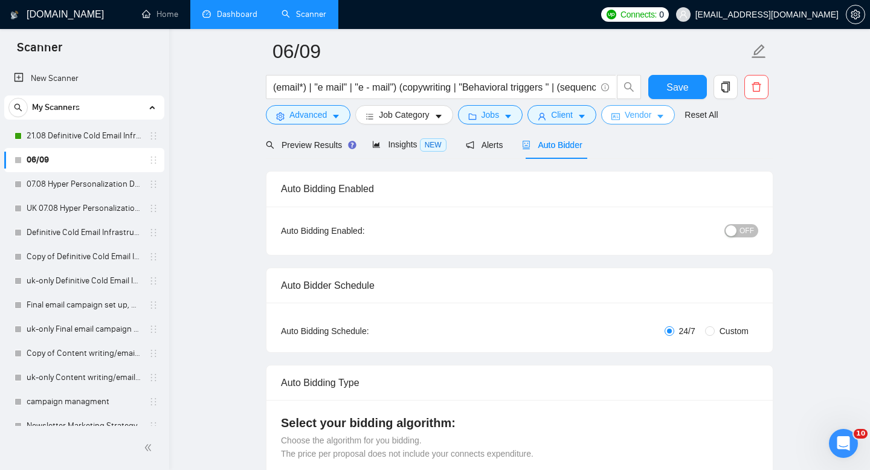
scroll to position [0, 0]
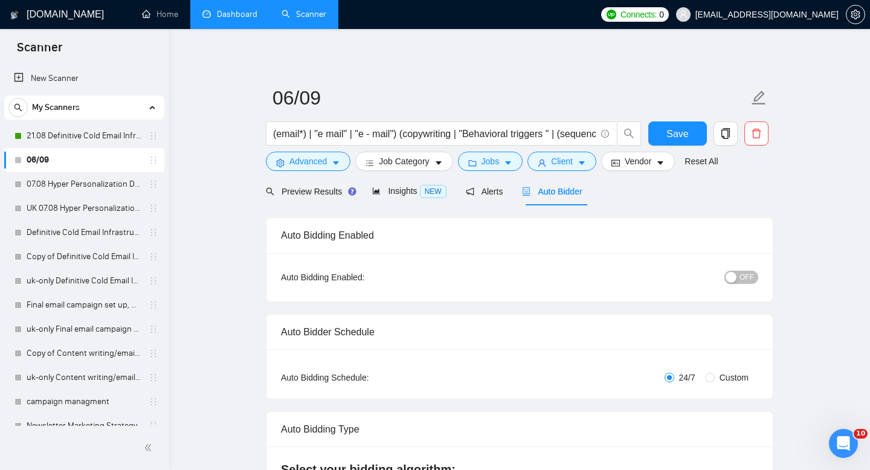
click at [565, 192] on span "Auto Bidder" at bounding box center [552, 192] width 60 height 10
click at [727, 275] on div "button" at bounding box center [730, 277] width 11 height 11
click at [681, 136] on span "Save" at bounding box center [677, 133] width 22 height 15
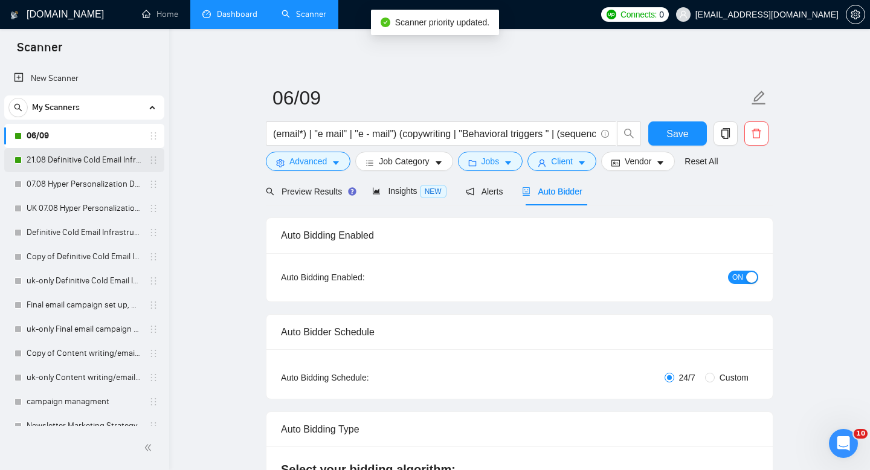
click at [99, 165] on link "21.08 Definitive Cold Email Infrastructure Specialist Needed" at bounding box center [84, 160] width 115 height 24
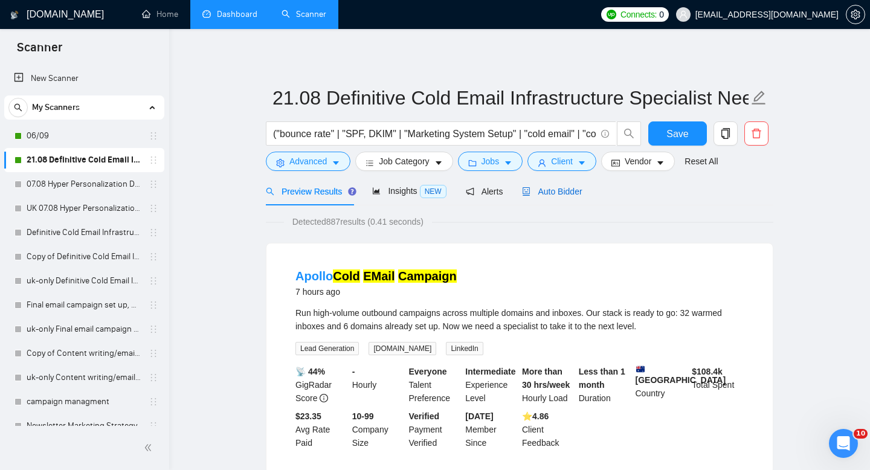
click at [577, 188] on span "Auto Bidder" at bounding box center [552, 192] width 60 height 10
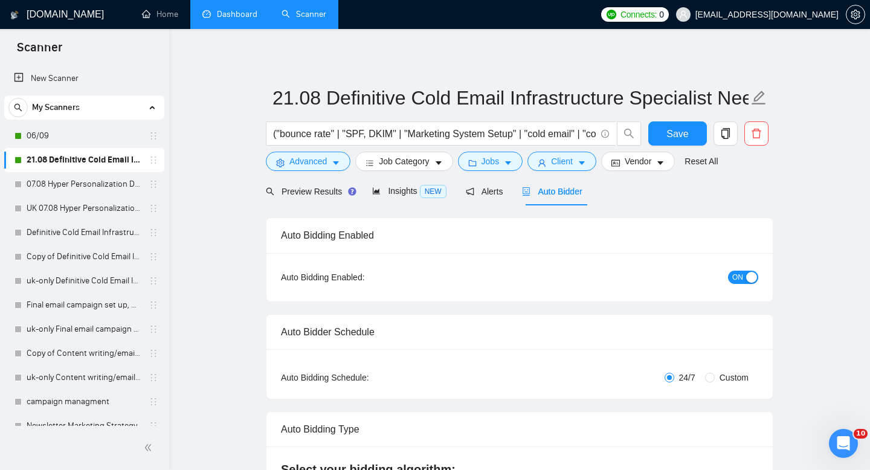
click at [751, 278] on div "button" at bounding box center [751, 277] width 11 height 11
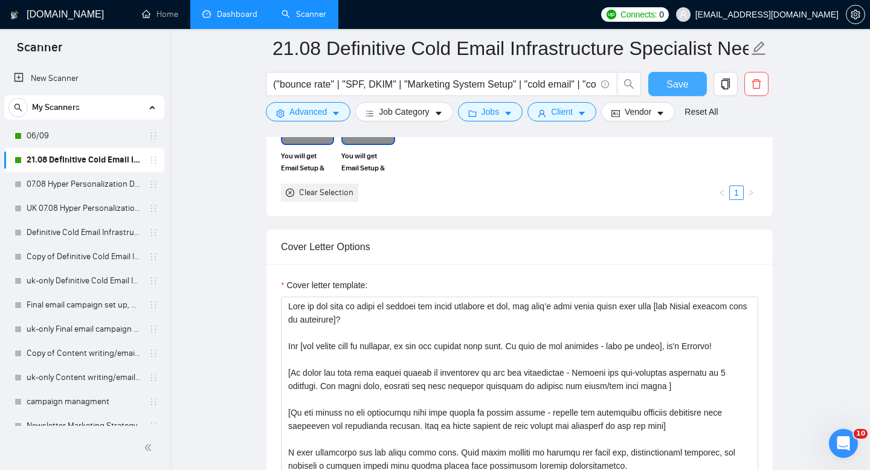
click at [686, 88] on span "Save" at bounding box center [677, 84] width 22 height 15
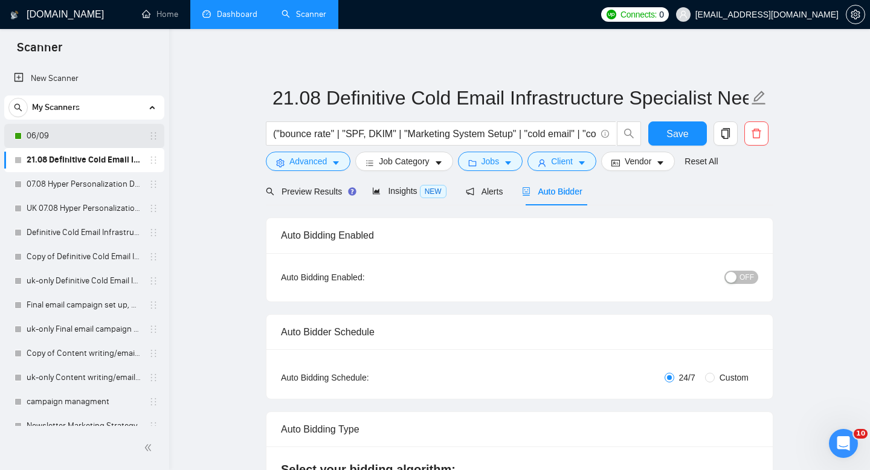
click at [89, 128] on link "06/09" at bounding box center [84, 136] width 115 height 24
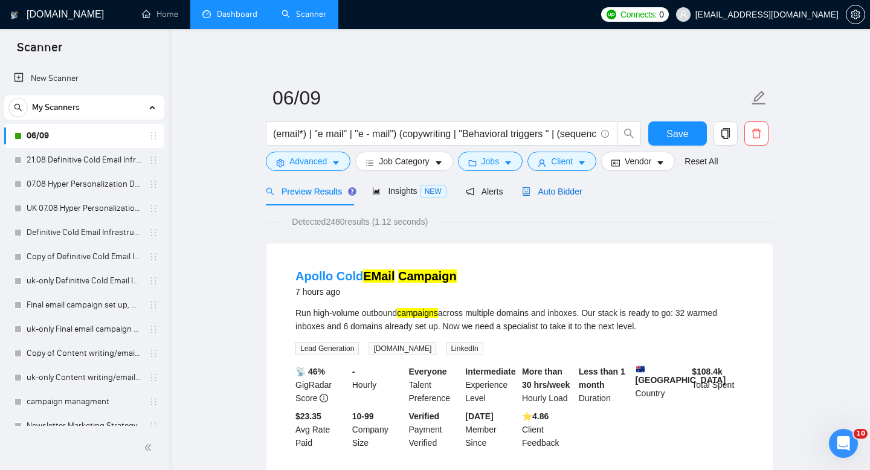
click at [559, 191] on span "Auto Bidder" at bounding box center [552, 192] width 60 height 10
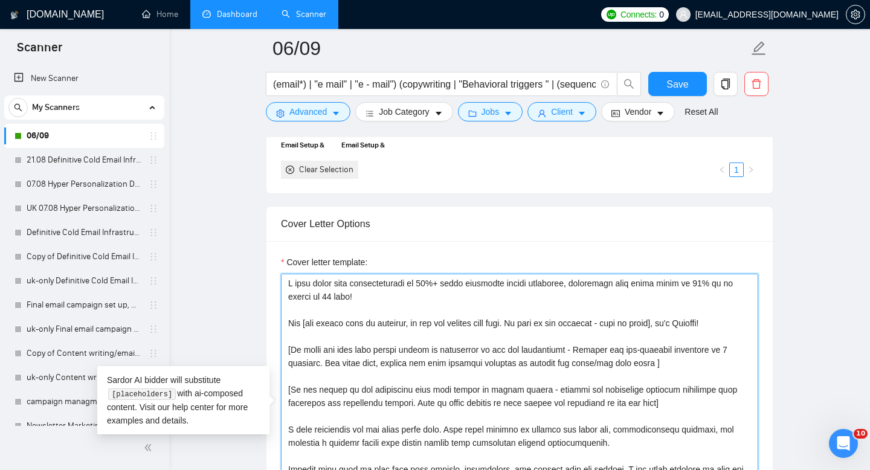
drag, startPoint x: 356, startPoint y: 295, endPoint x: 271, endPoint y: 285, distance: 85.8
click at [271, 285] on div "Cover letter template:" at bounding box center [519, 407] width 506 height 333
paste textarea "recently boosted a client's deliverability to 99%+ inbox placement across multi…"
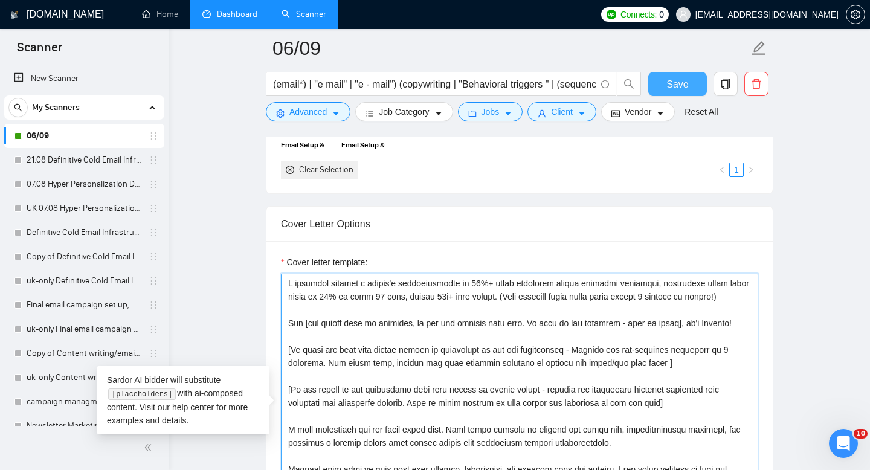
type textarea "I recently boosted a client's deliverability to 99%+ inbox placement across mul…"
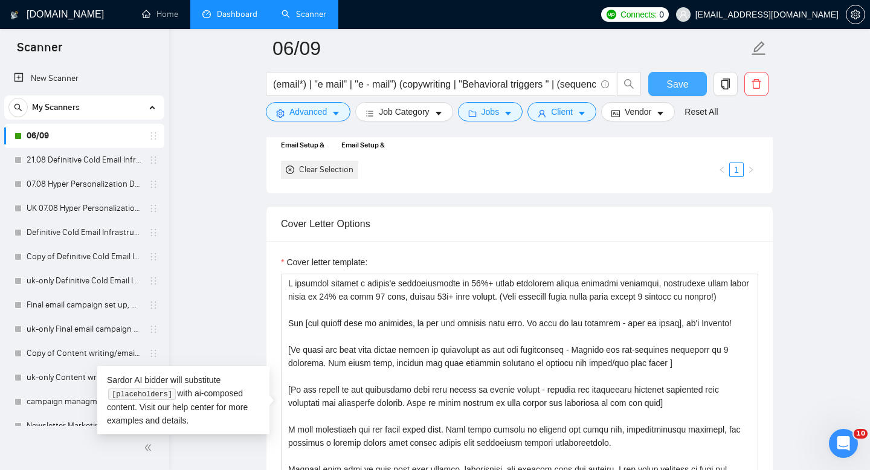
click at [678, 78] on span "Save" at bounding box center [677, 84] width 22 height 15
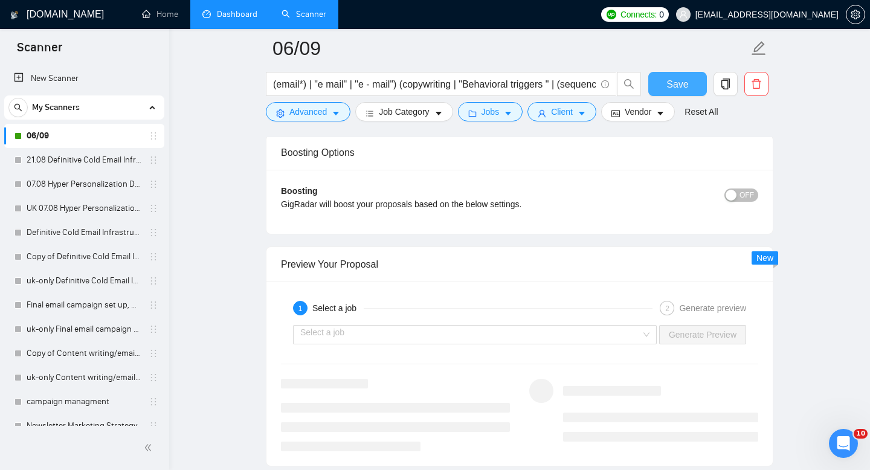
scroll to position [2191, 0]
click at [641, 333] on div "Select a job" at bounding box center [475, 333] width 364 height 19
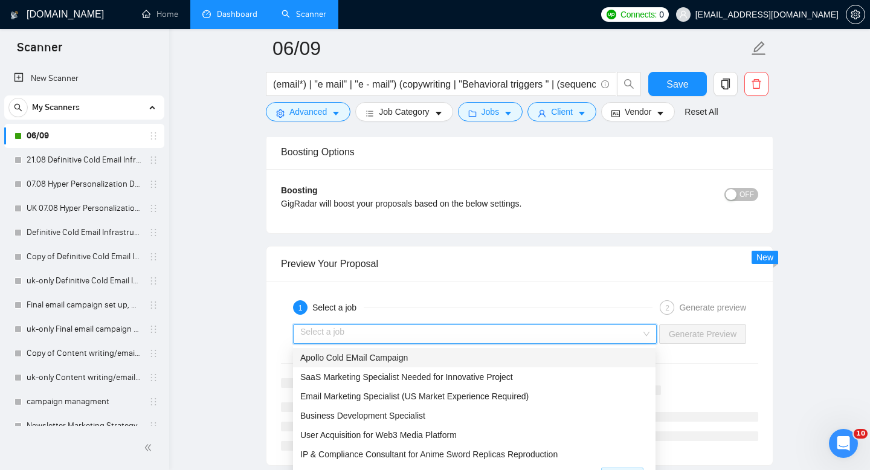
click at [519, 359] on div "Apollo Cold EMail Campaign" at bounding box center [474, 357] width 348 height 13
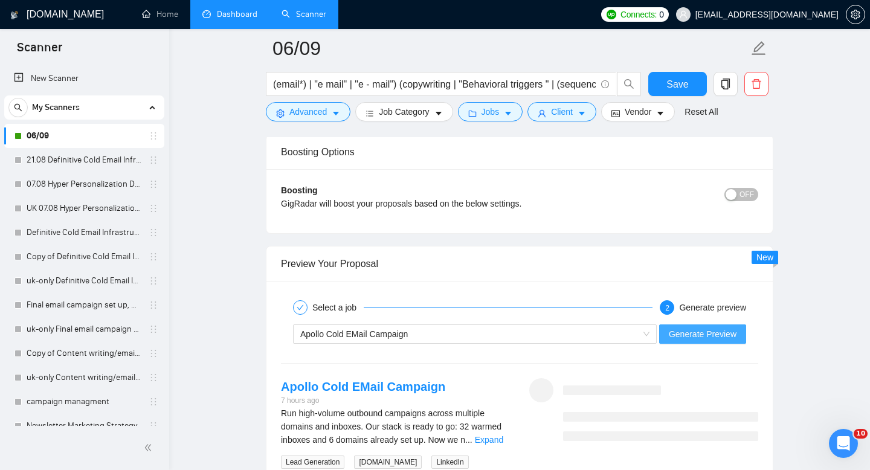
click at [714, 337] on span "Generate Preview" at bounding box center [703, 333] width 68 height 13
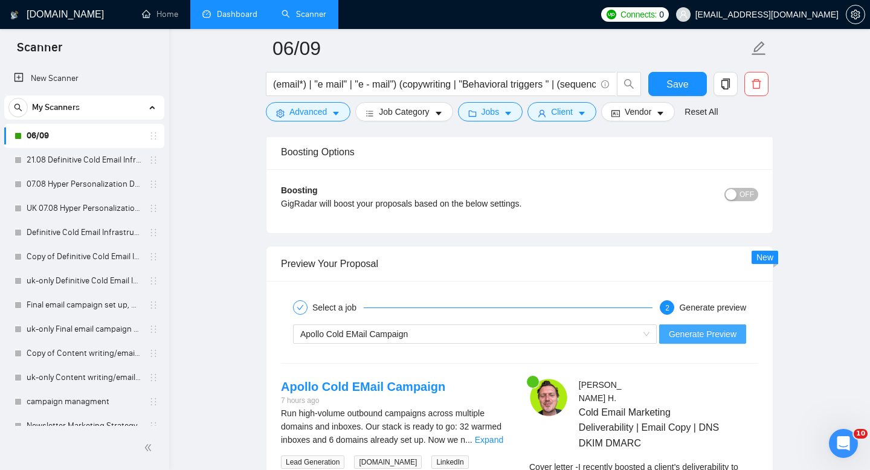
click at [712, 337] on span "Generate Preview" at bounding box center [703, 333] width 68 height 13
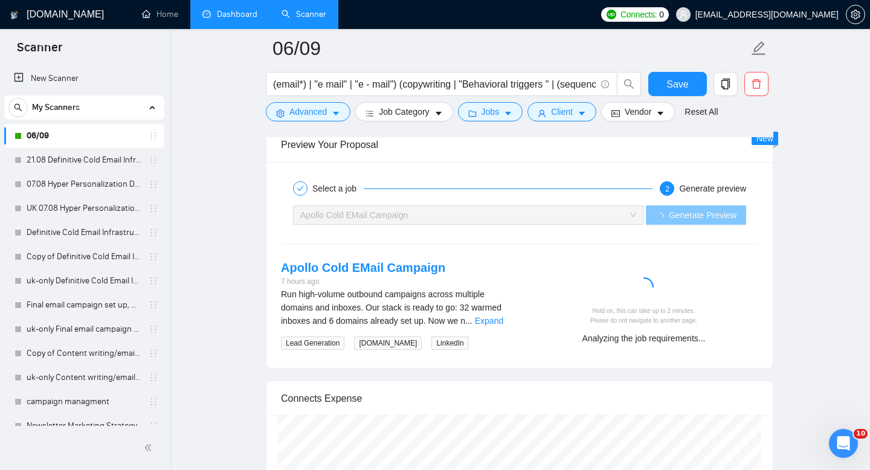
scroll to position [2311, 0]
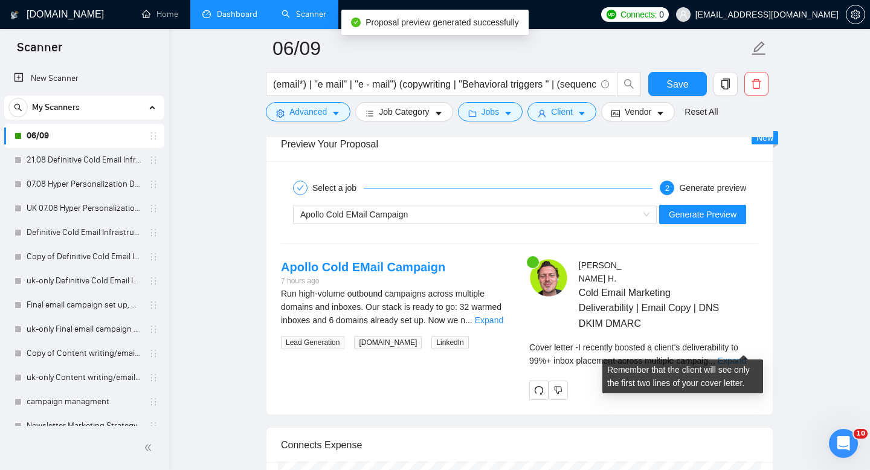
click at [736, 356] on link "Expand" at bounding box center [731, 361] width 28 height 10
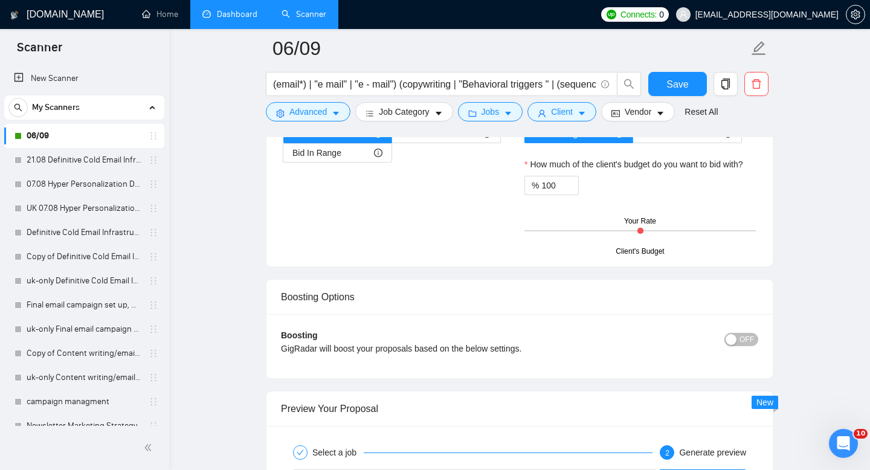
scroll to position [1984, 0]
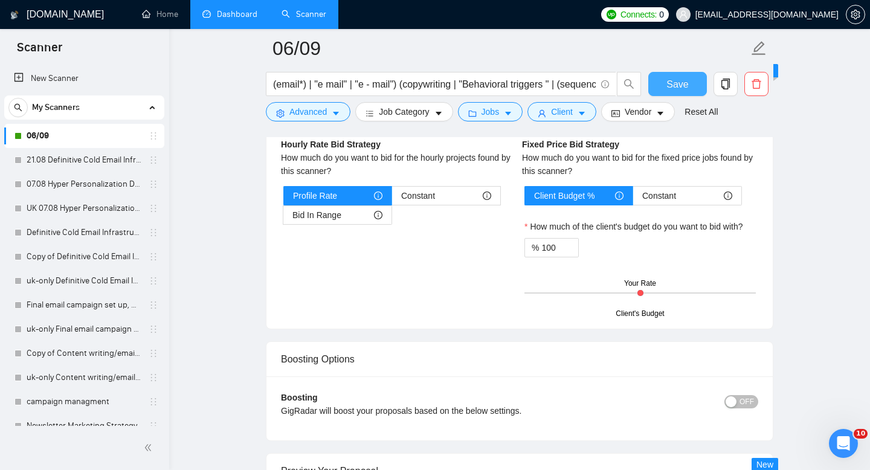
click at [675, 84] on span "Save" at bounding box center [677, 84] width 22 height 15
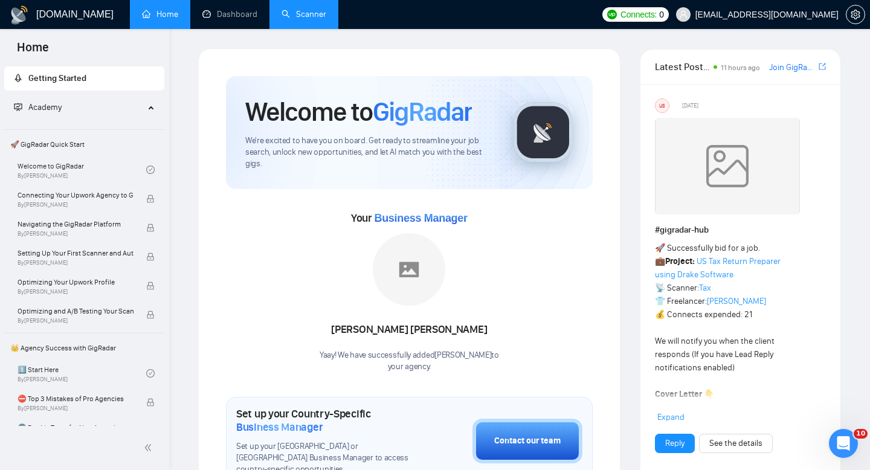
click at [316, 14] on link "Scanner" at bounding box center [303, 14] width 45 height 10
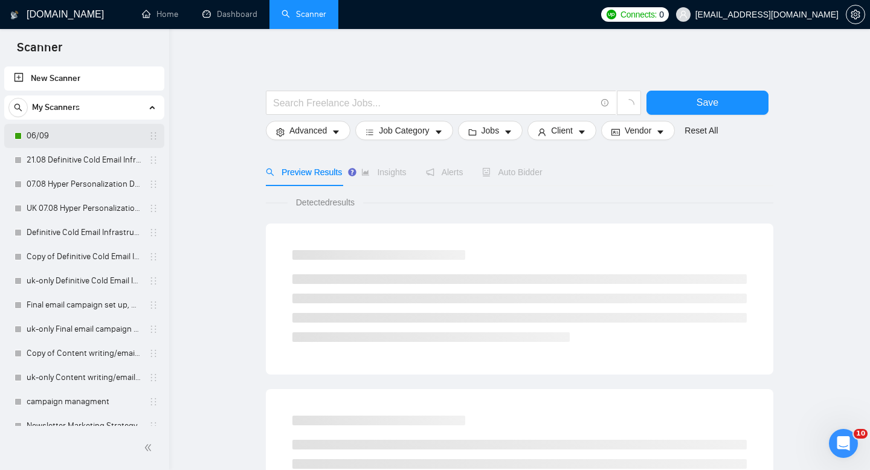
click at [114, 132] on link "06/09" at bounding box center [84, 136] width 115 height 24
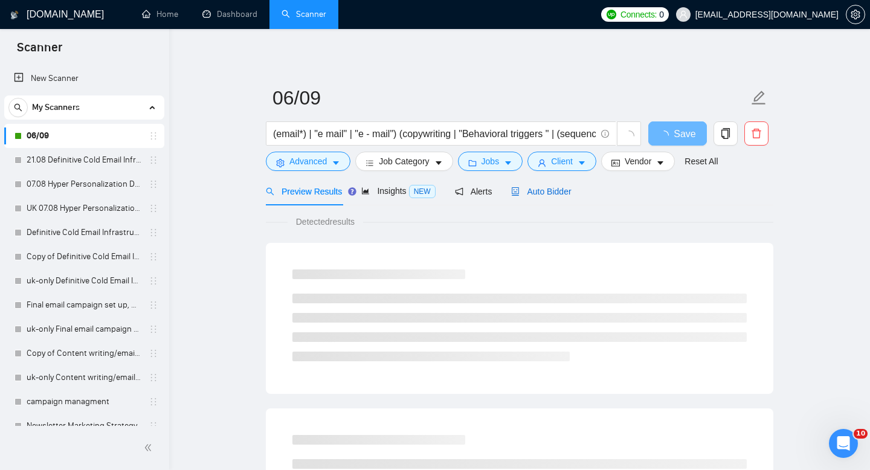
click at [562, 193] on span "Auto Bidder" at bounding box center [541, 192] width 60 height 10
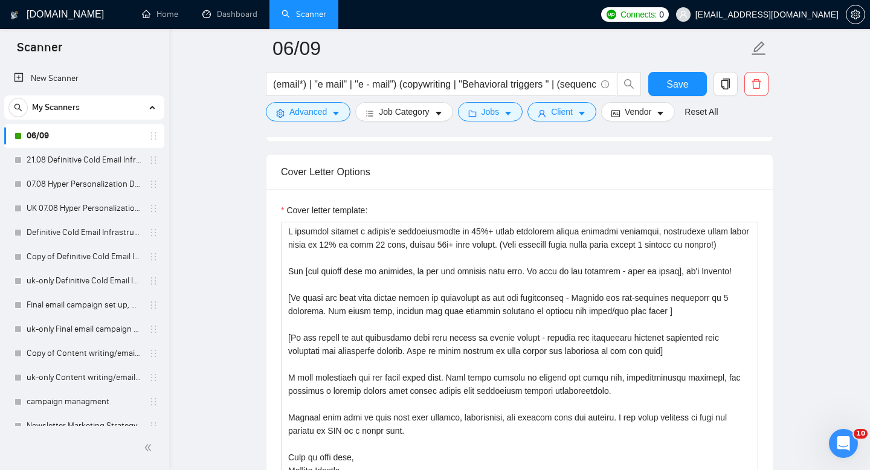
scroll to position [1302, 0]
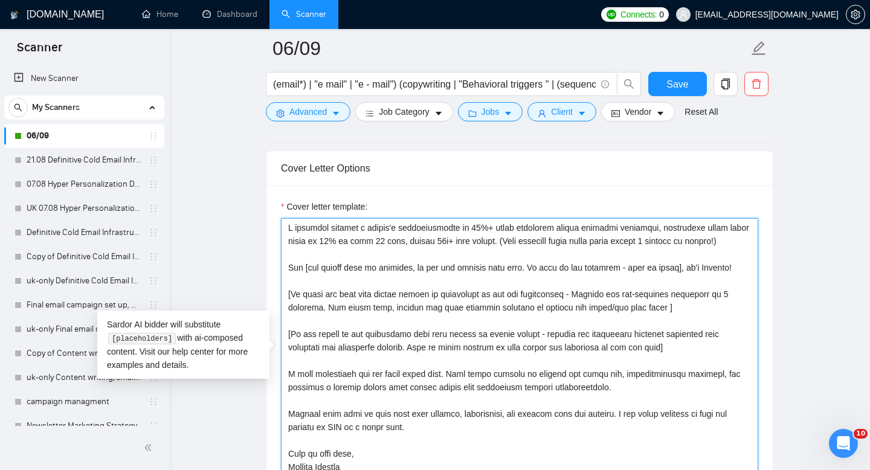
drag, startPoint x: 731, startPoint y: 243, endPoint x: 354, endPoint y: 219, distance: 378.2
click at [354, 219] on textarea "Cover letter template:" at bounding box center [519, 354] width 477 height 272
paste textarea "specialize in email outreach - recently boosting"
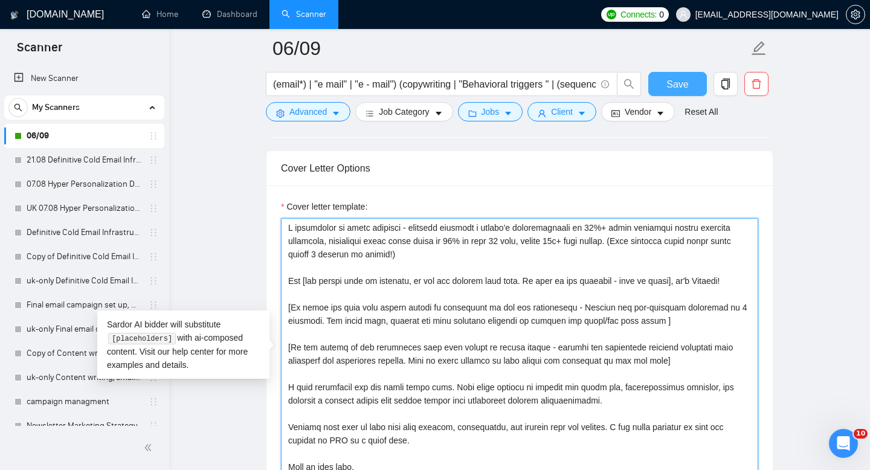
type textarea "I specialize in email outreach - recently boosting a client's deliverability to…"
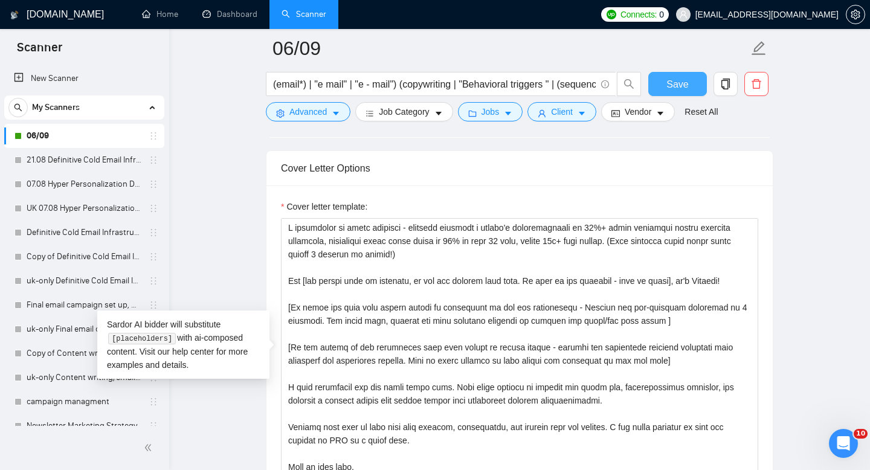
click at [684, 74] on button "Save" at bounding box center [677, 84] width 59 height 24
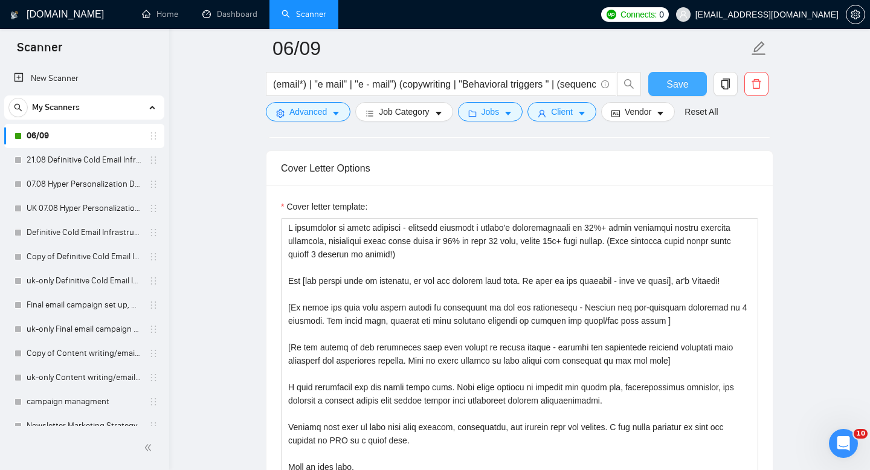
click at [682, 85] on span "Save" at bounding box center [677, 84] width 22 height 15
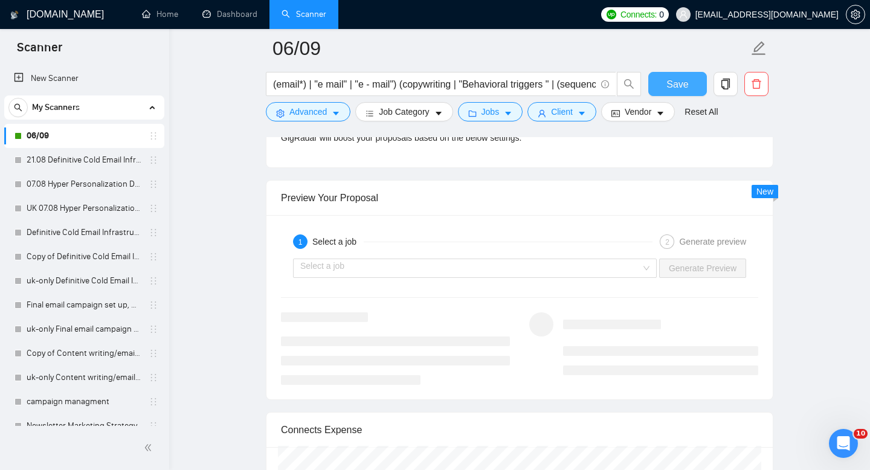
scroll to position [2257, 0]
click at [646, 269] on div "Select a job" at bounding box center [475, 267] width 364 height 19
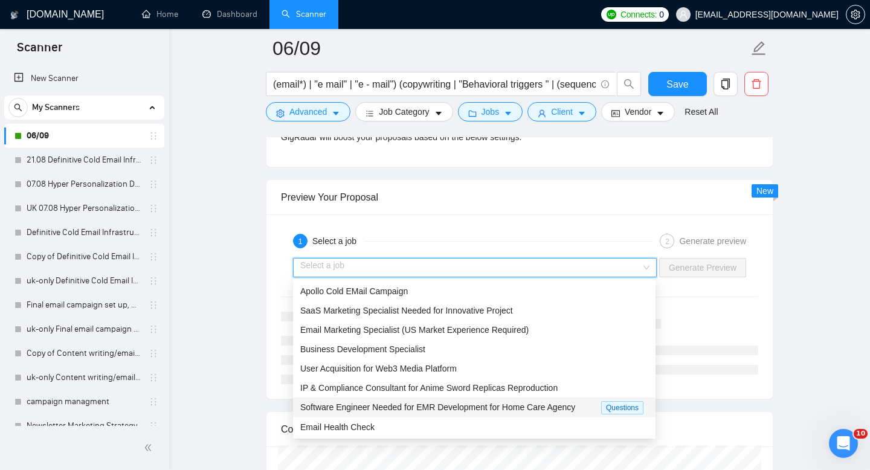
click at [411, 404] on span "Software Engineer Needed for EMR Development for Home Care Agency" at bounding box center [437, 407] width 275 height 10
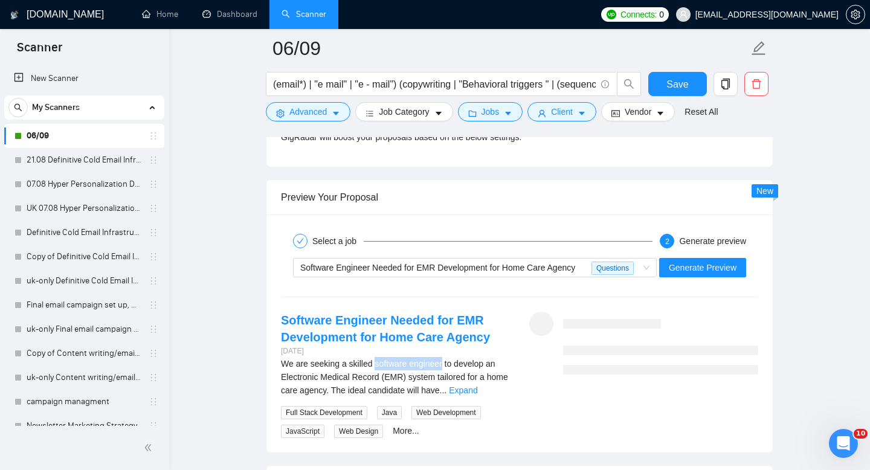
drag, startPoint x: 377, startPoint y: 364, endPoint x: 447, endPoint y: 364, distance: 70.1
click at [447, 364] on span "We are seeking a skilled software engineer to develop an Electronic Medical Rec…" at bounding box center [394, 377] width 227 height 36
copy span "software engineer"
click at [312, 115] on span "Advanced" at bounding box center [307, 111] width 37 height 13
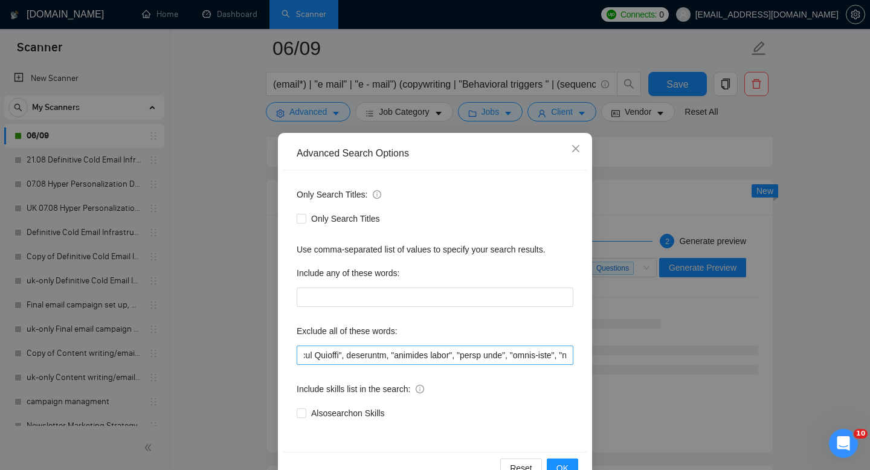
scroll to position [0, 5478]
click at [567, 357] on input "text" at bounding box center [435, 354] width 277 height 19
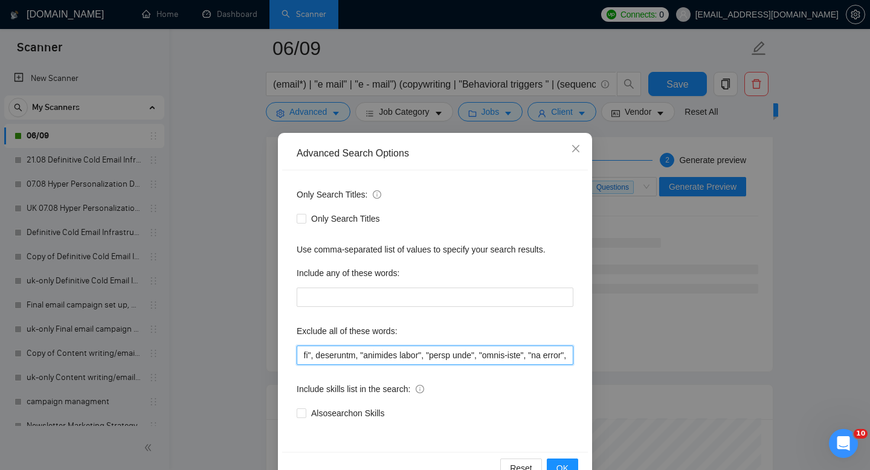
scroll to position [0, 5482]
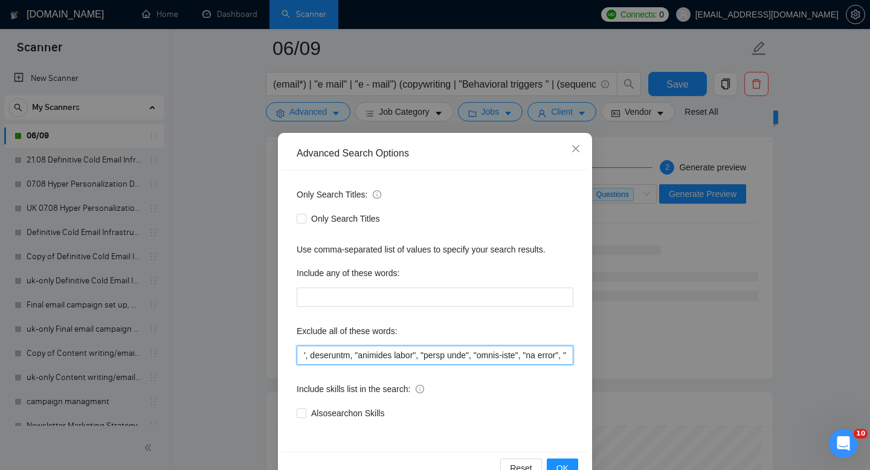
paste input "software engineer"
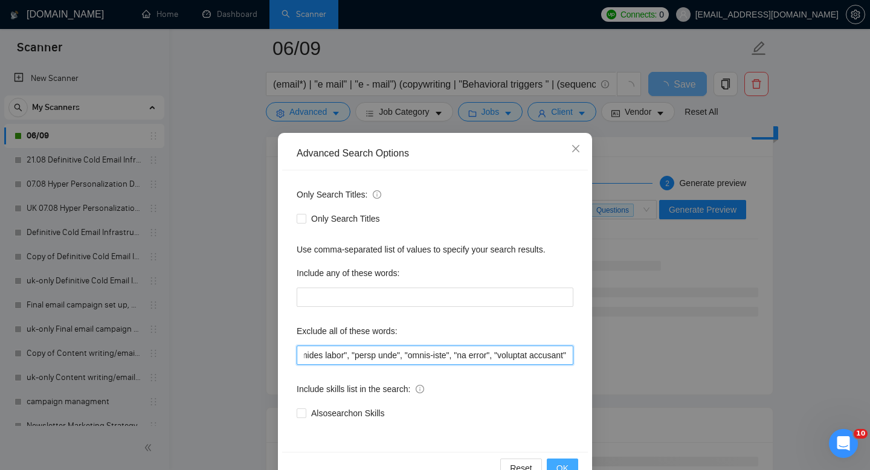
type input "LinkedIn, Forms, VA, "Virtual Assistant", virtualassistant, "virtual assistance…"
click at [565, 461] on span "OK" at bounding box center [562, 467] width 12 height 13
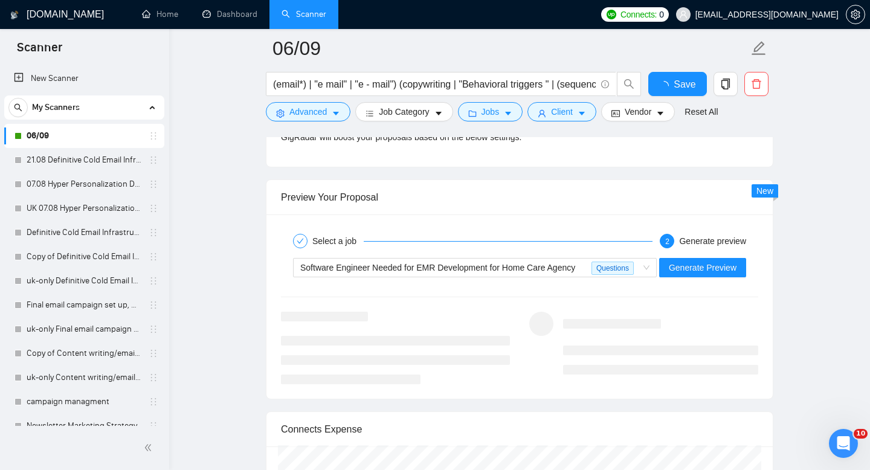
scroll to position [0, 0]
click at [685, 83] on span "Save" at bounding box center [677, 84] width 22 height 15
click at [645, 268] on span "Software Engineer Needed for EMR Development for Home Care Agency Questions" at bounding box center [474, 267] width 349 height 18
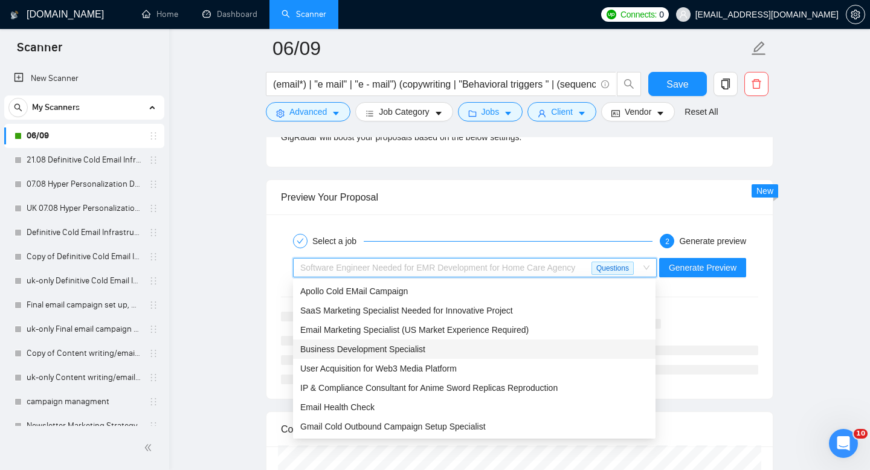
scroll to position [39, 0]
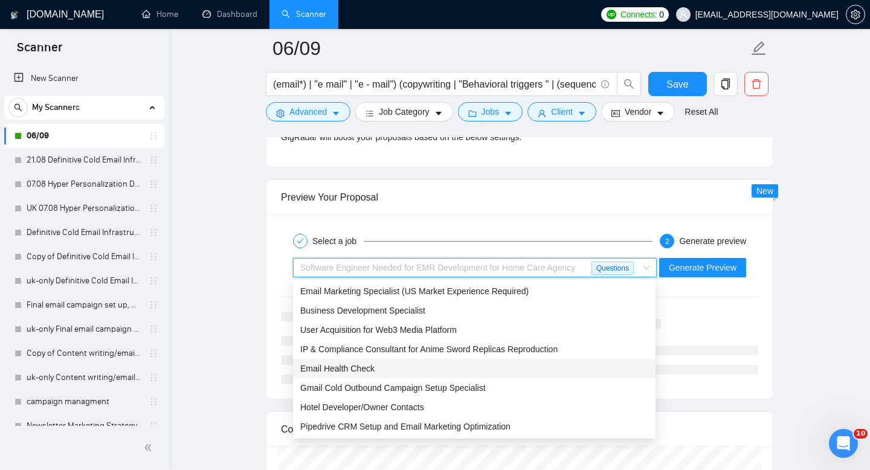
click at [377, 367] on div "Email Health Check" at bounding box center [474, 368] width 348 height 13
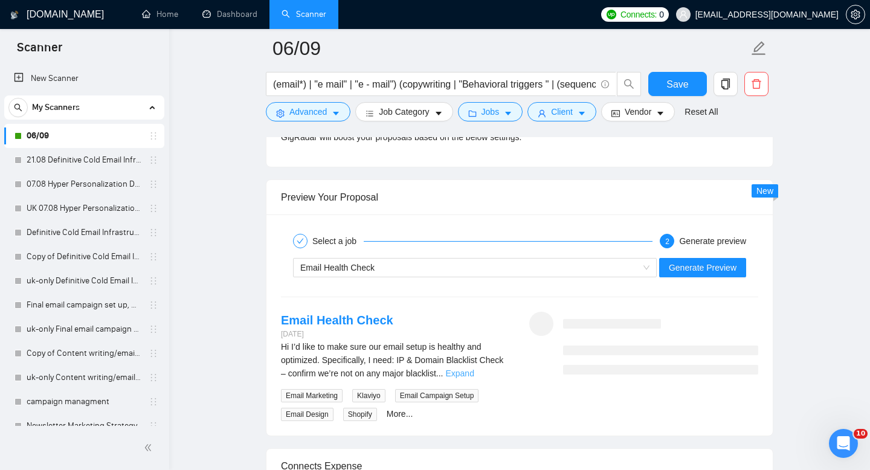
click at [473, 376] on link "Expand" at bounding box center [459, 373] width 28 height 10
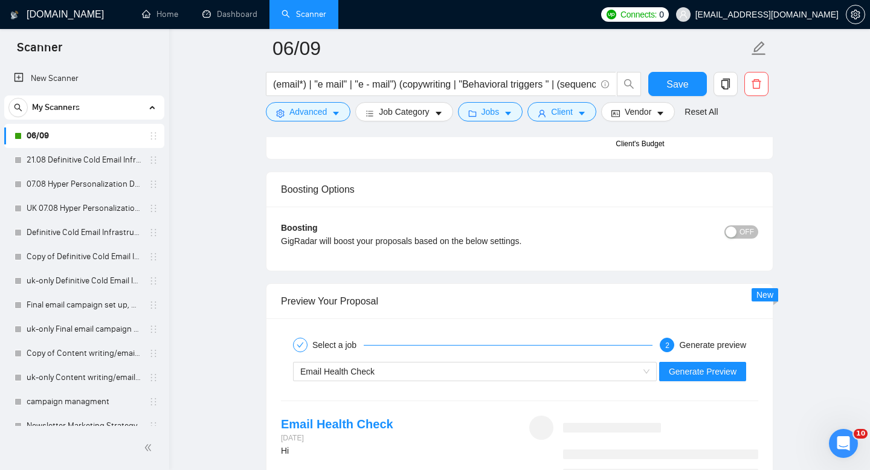
scroll to position [2159, 0]
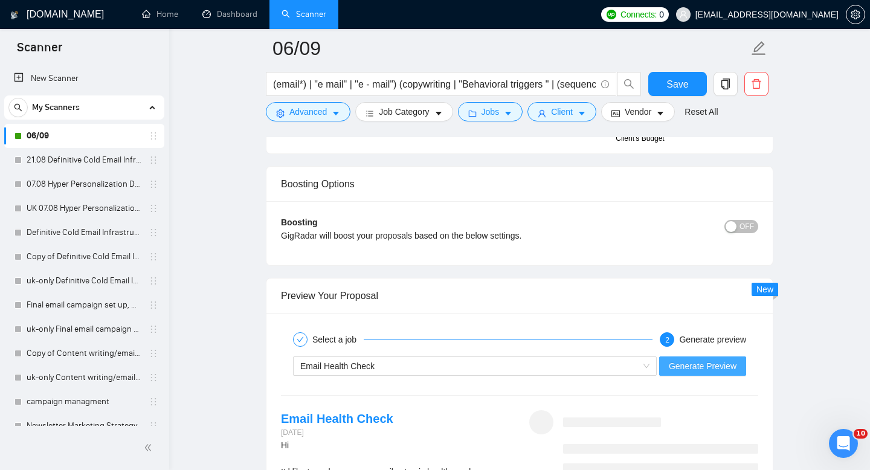
click at [687, 364] on span "Generate Preview" at bounding box center [703, 365] width 68 height 13
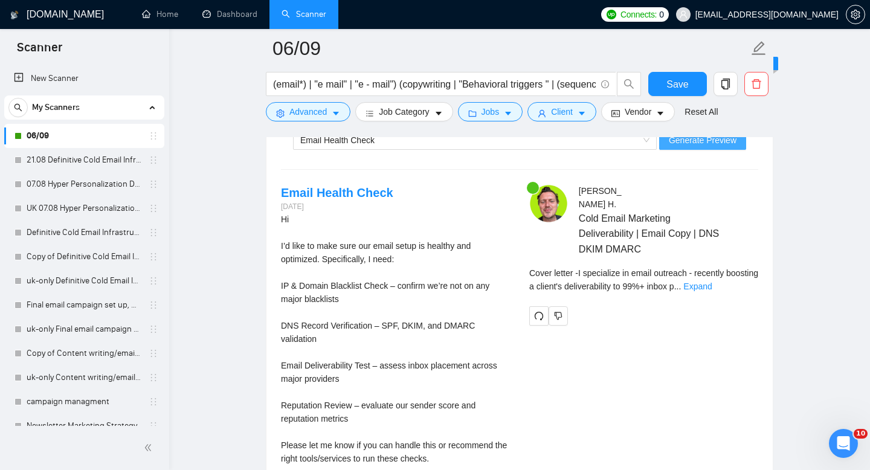
scroll to position [2369, 0]
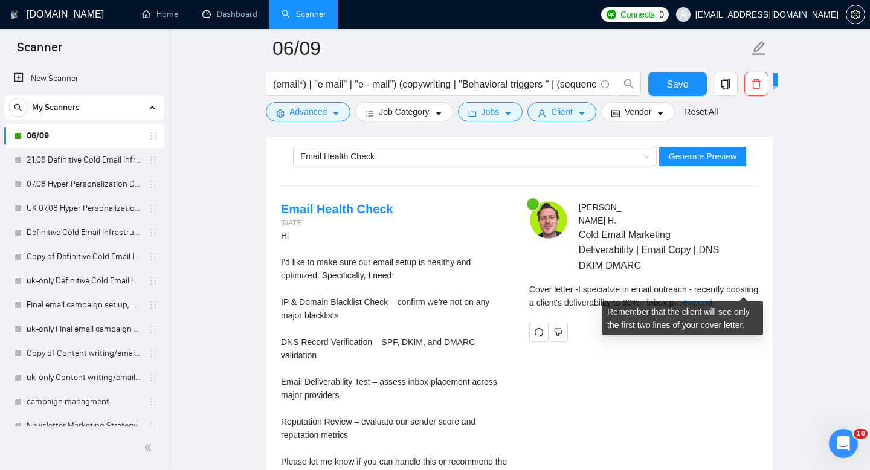
click at [711, 298] on link "Expand" at bounding box center [697, 303] width 28 height 10
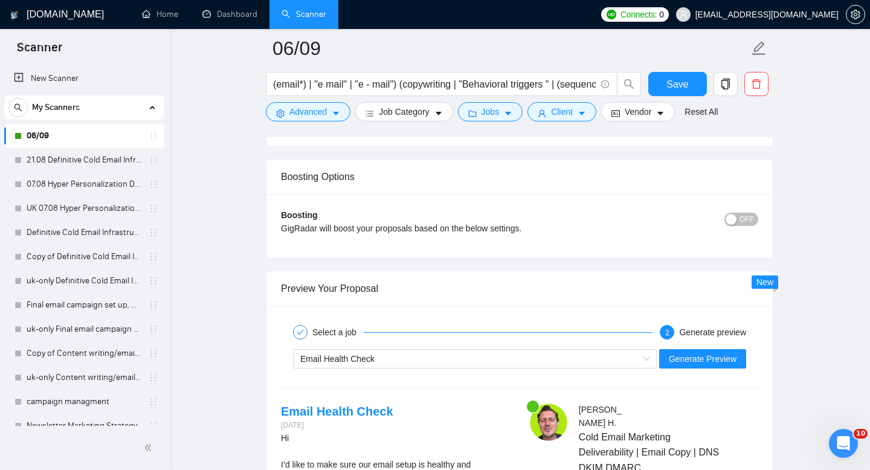
scroll to position [2111, 0]
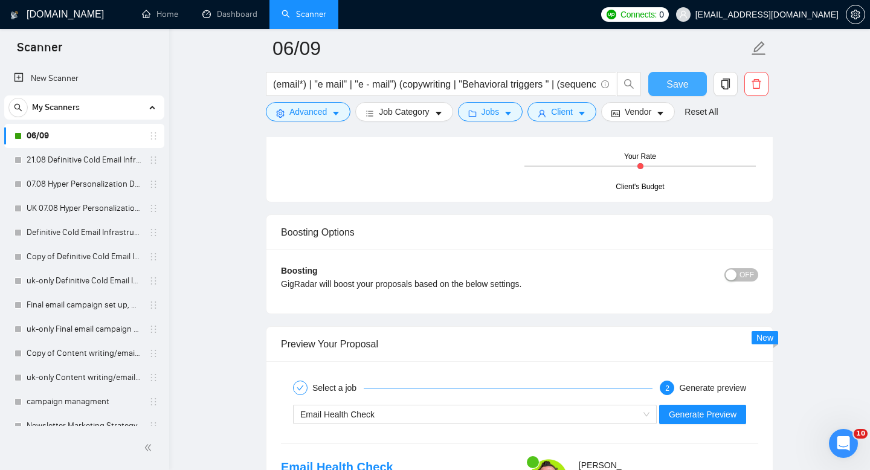
click at [683, 85] on span "Save" at bounding box center [677, 84] width 22 height 15
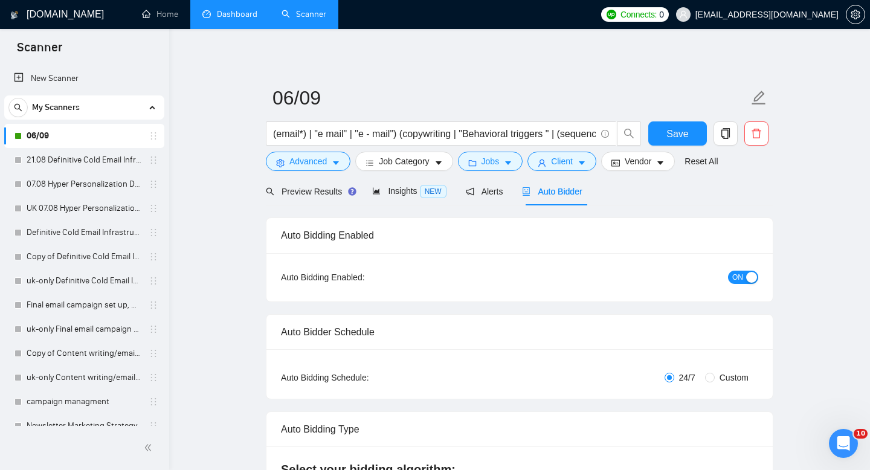
click at [220, 9] on link "Dashboard" at bounding box center [229, 14] width 55 height 10
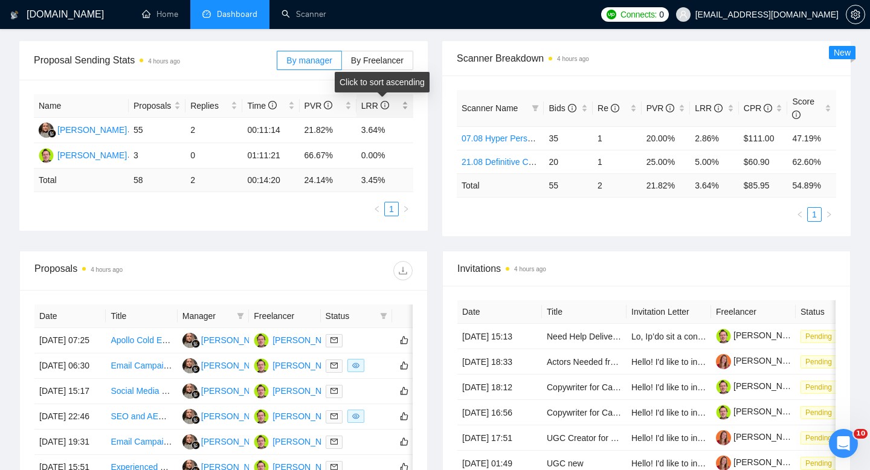
scroll to position [174, 0]
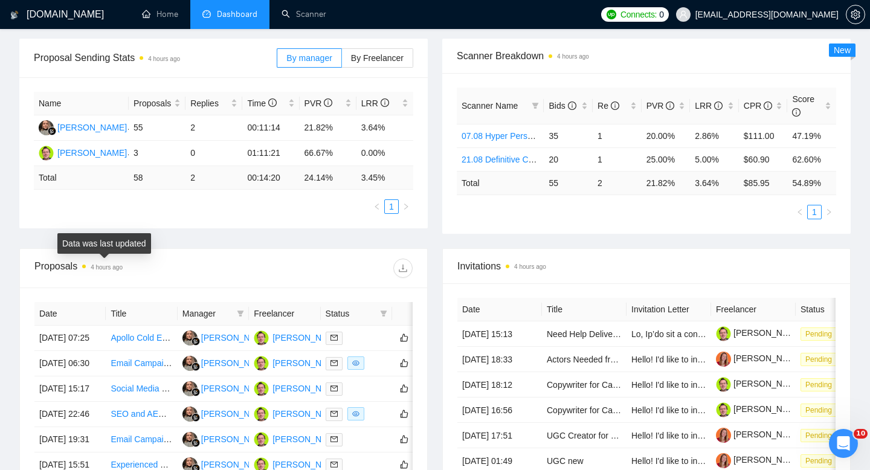
click at [100, 268] on time "4 hours ago" at bounding box center [107, 267] width 32 height 7
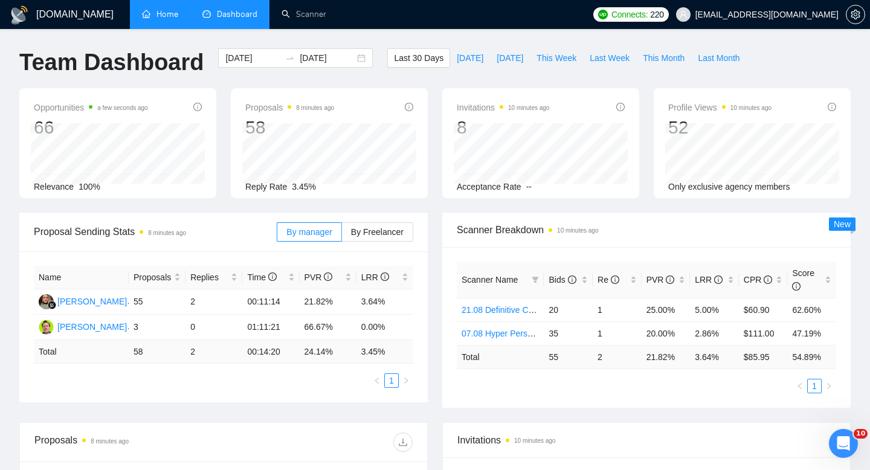
click at [155, 14] on link "Home" at bounding box center [160, 14] width 36 height 10
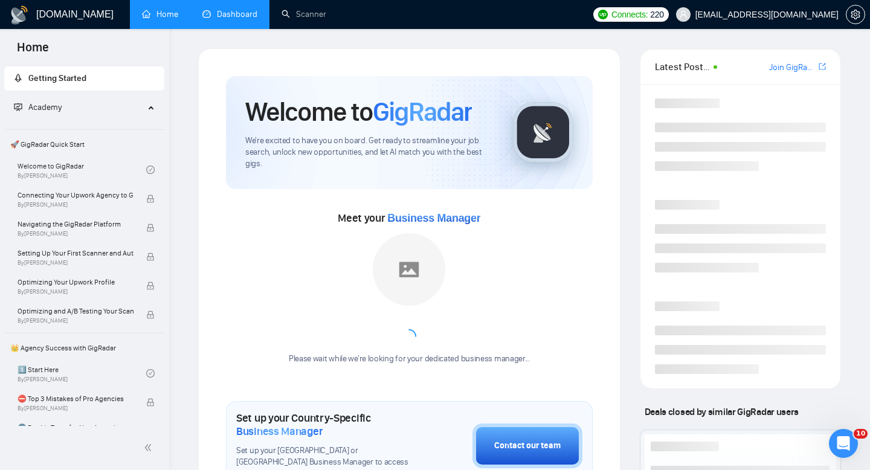
click at [233, 15] on link "Dashboard" at bounding box center [229, 14] width 55 height 10
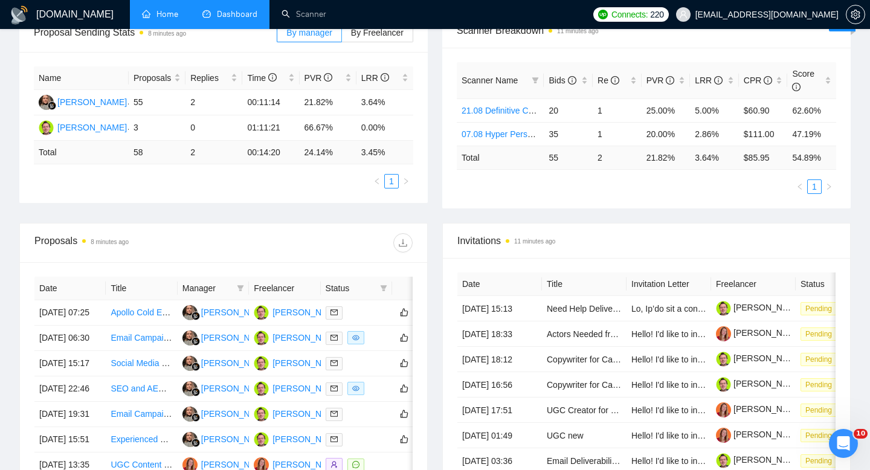
scroll to position [210, 0]
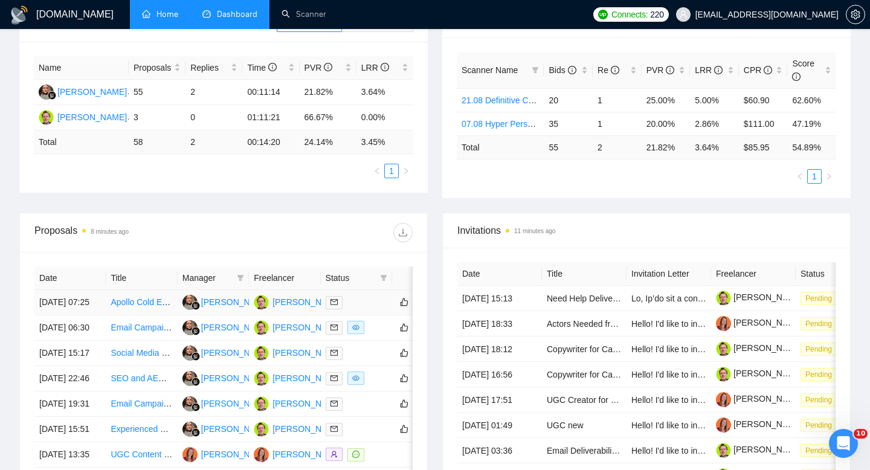
click at [142, 307] on link "Apollo Cold EMail Campaign" at bounding box center [164, 302] width 107 height 10
